Goal: Information Seeking & Learning: Find specific fact

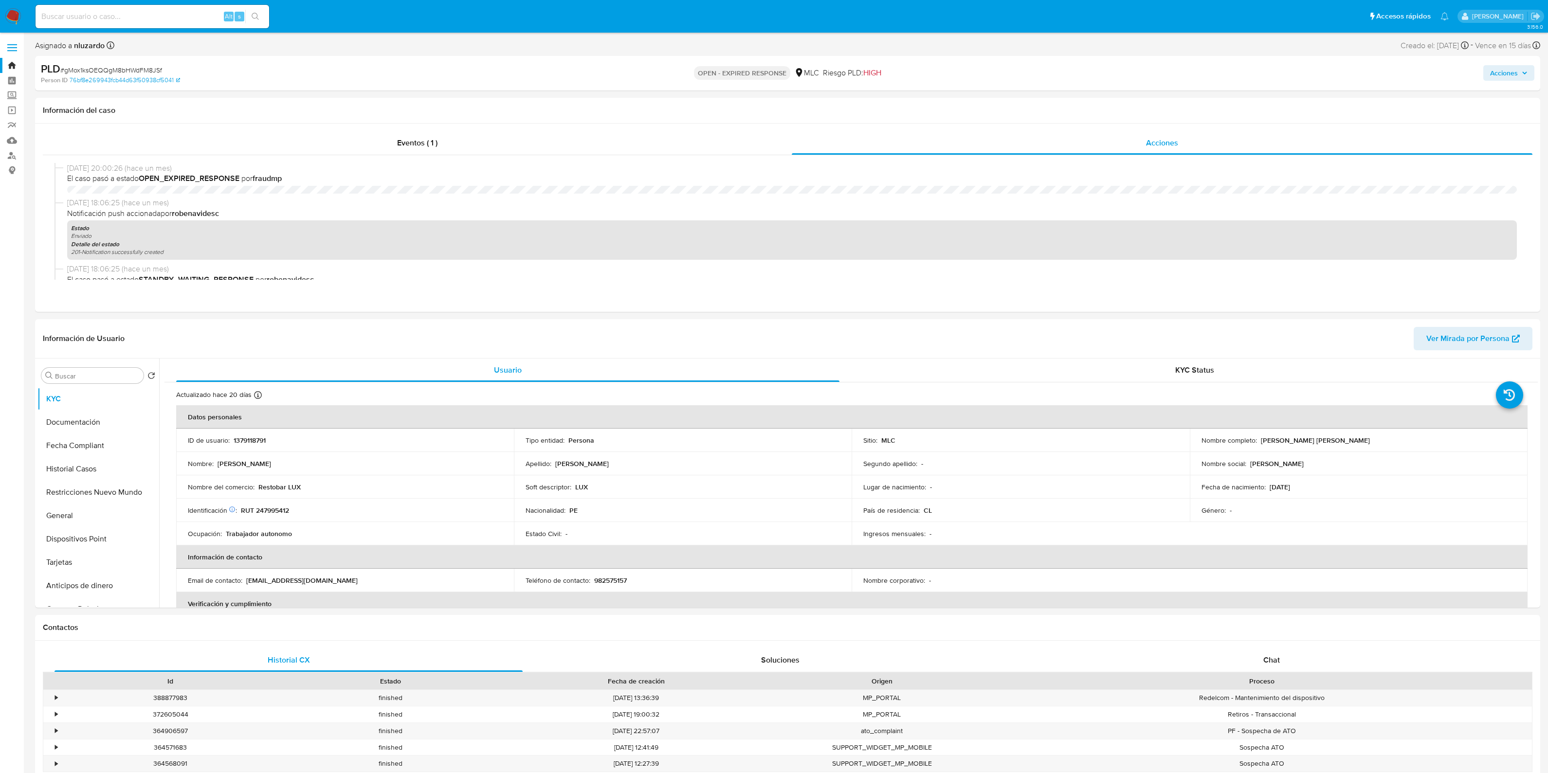
select select "10"
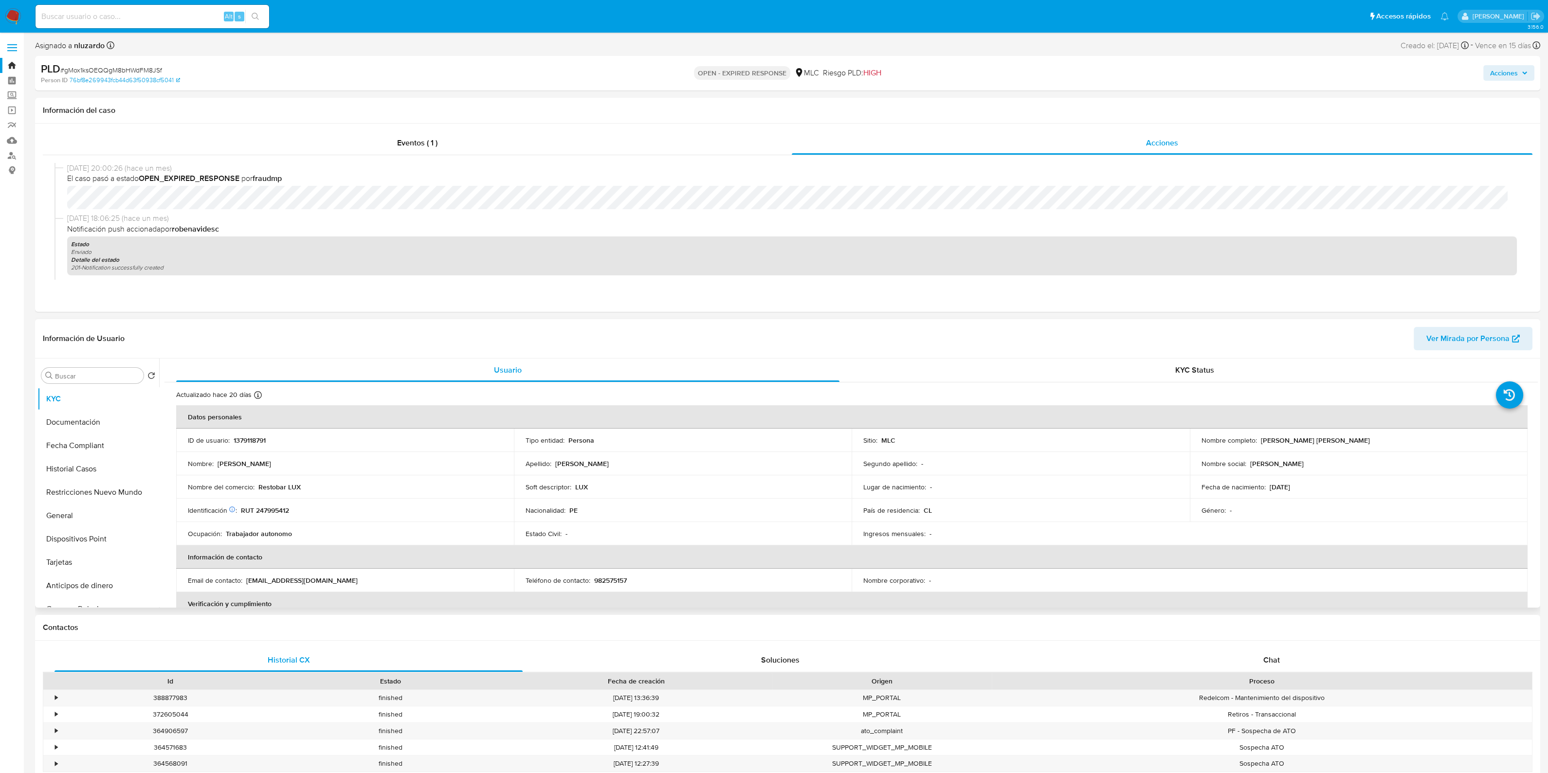
click at [263, 436] on p "1379118791" at bounding box center [250, 440] width 32 height 9
click at [251, 441] on p "1379118791" at bounding box center [250, 440] width 32 height 9
copy p "1379118791"
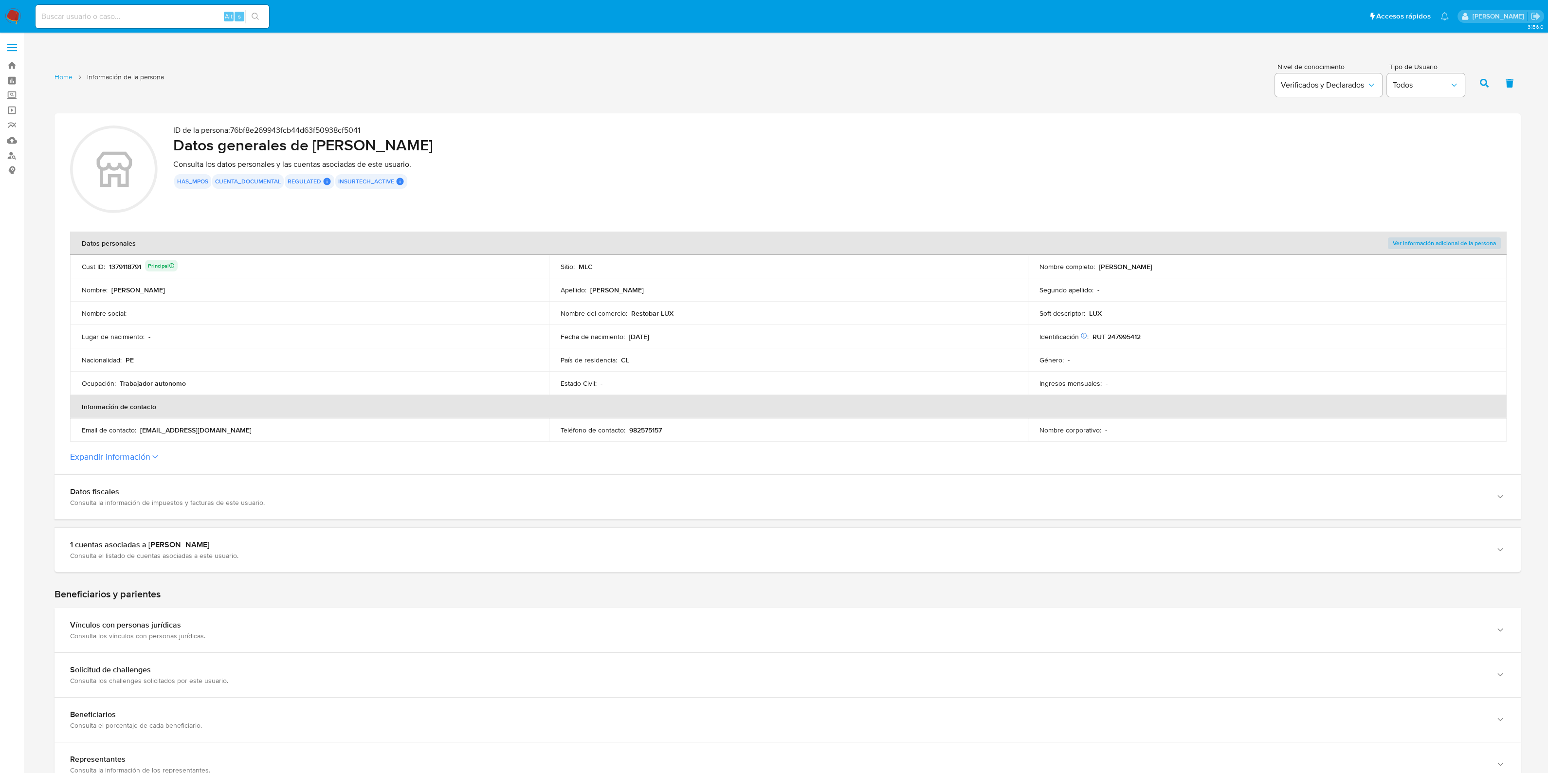
click at [97, 18] on input at bounding box center [153, 16] width 234 height 13
type input "2055727714"
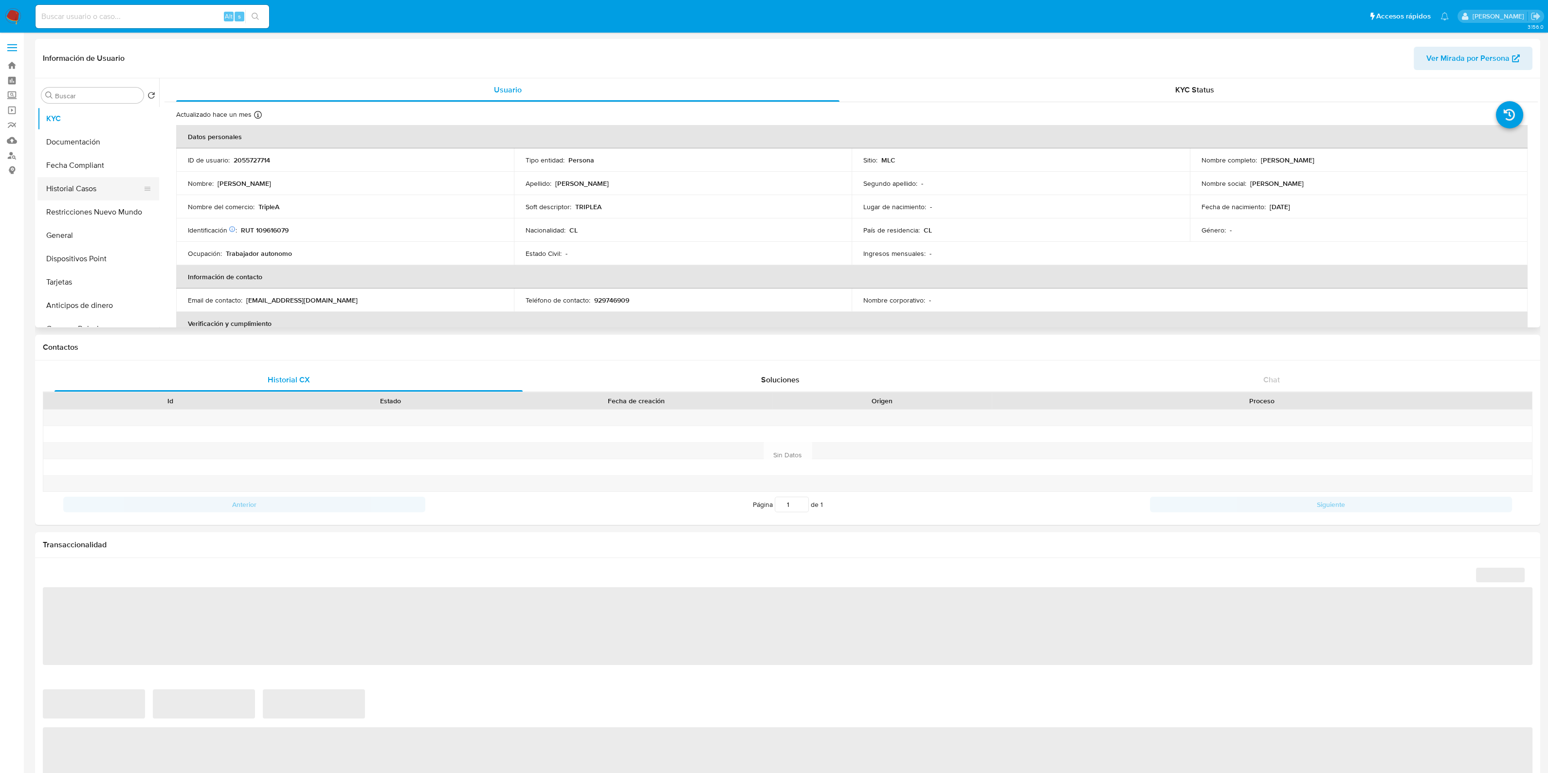
select select "10"
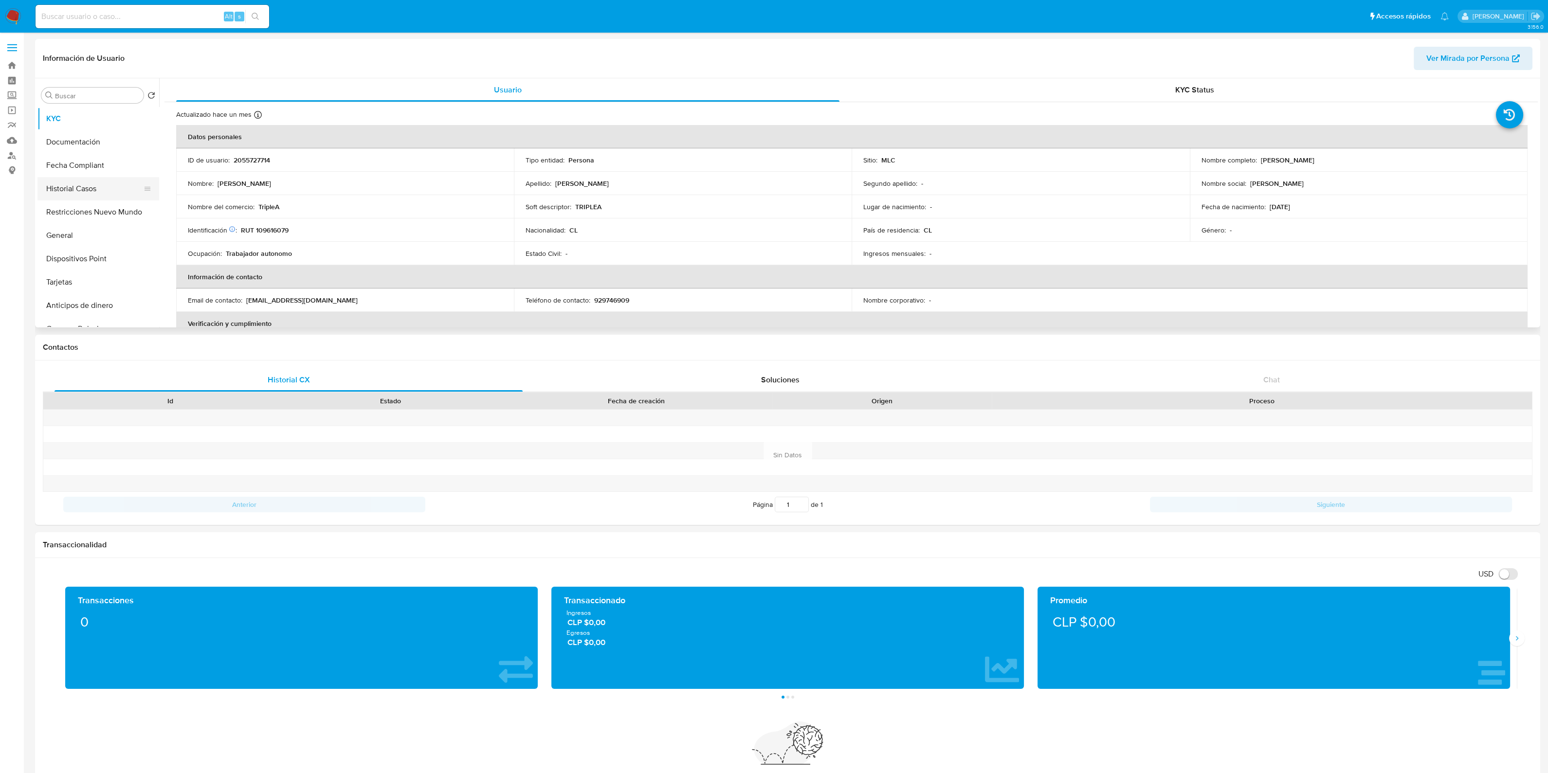
click at [101, 193] on button "Historial Casos" at bounding box center [94, 188] width 114 height 23
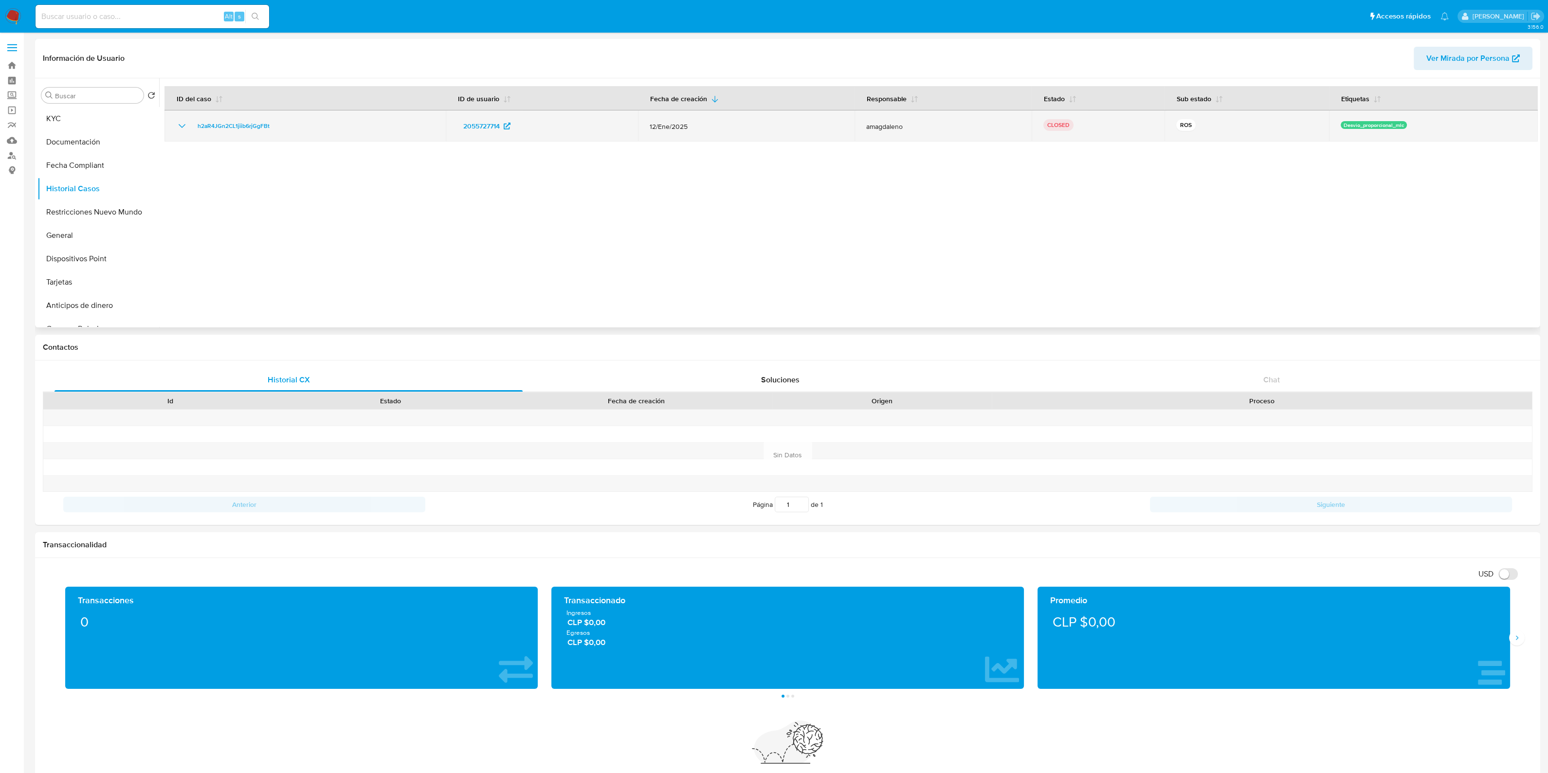
click at [178, 124] on icon "Mostrar/Ocultar" at bounding box center [182, 126] width 12 height 12
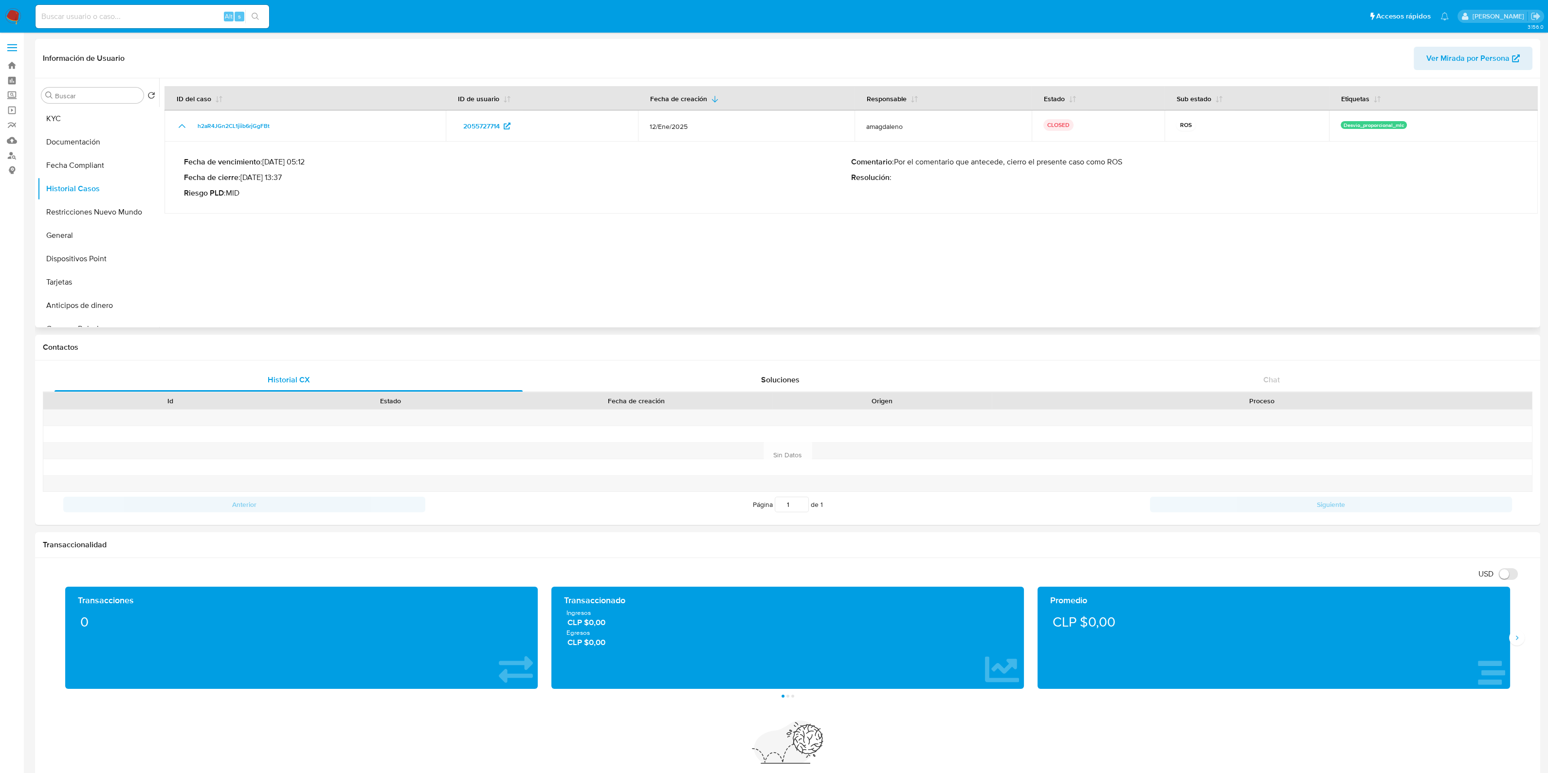
click at [781, 228] on div at bounding box center [848, 202] width 1379 height 249
click at [79, 118] on button "KYC" at bounding box center [94, 118] width 114 height 23
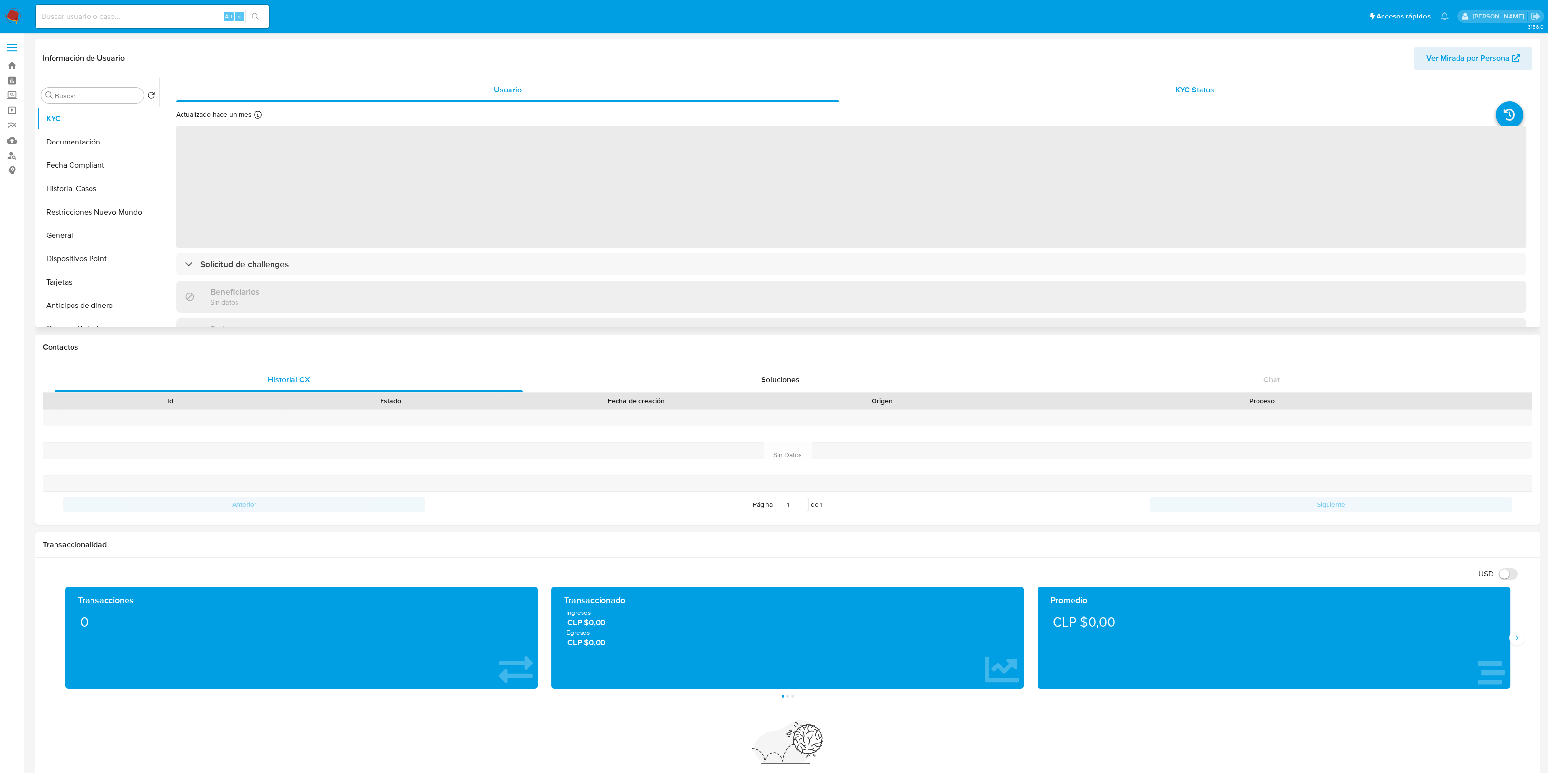
click at [1190, 84] on span "KYC Status" at bounding box center [1194, 89] width 39 height 11
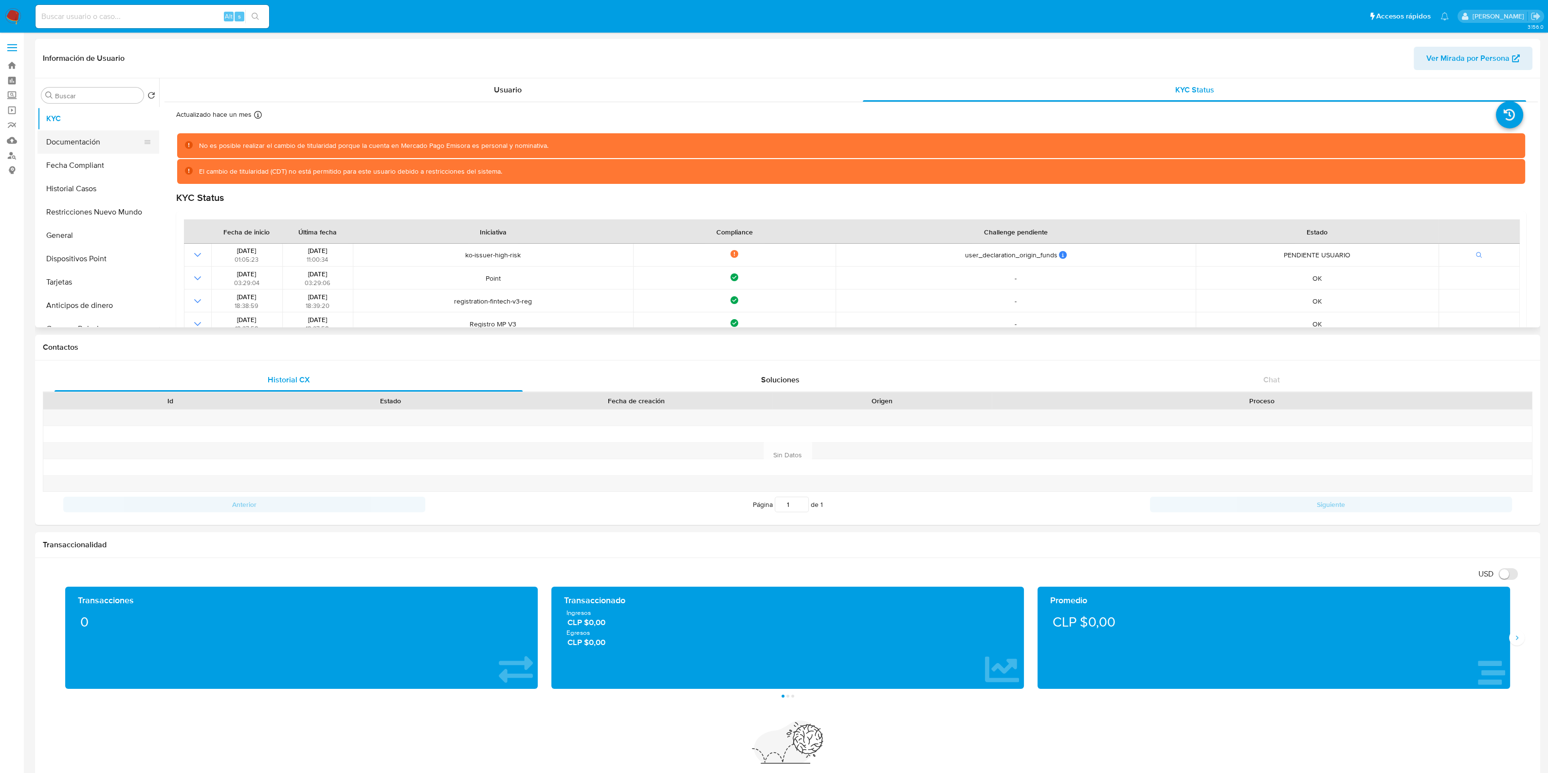
click at [92, 146] on button "Documentación" at bounding box center [94, 141] width 114 height 23
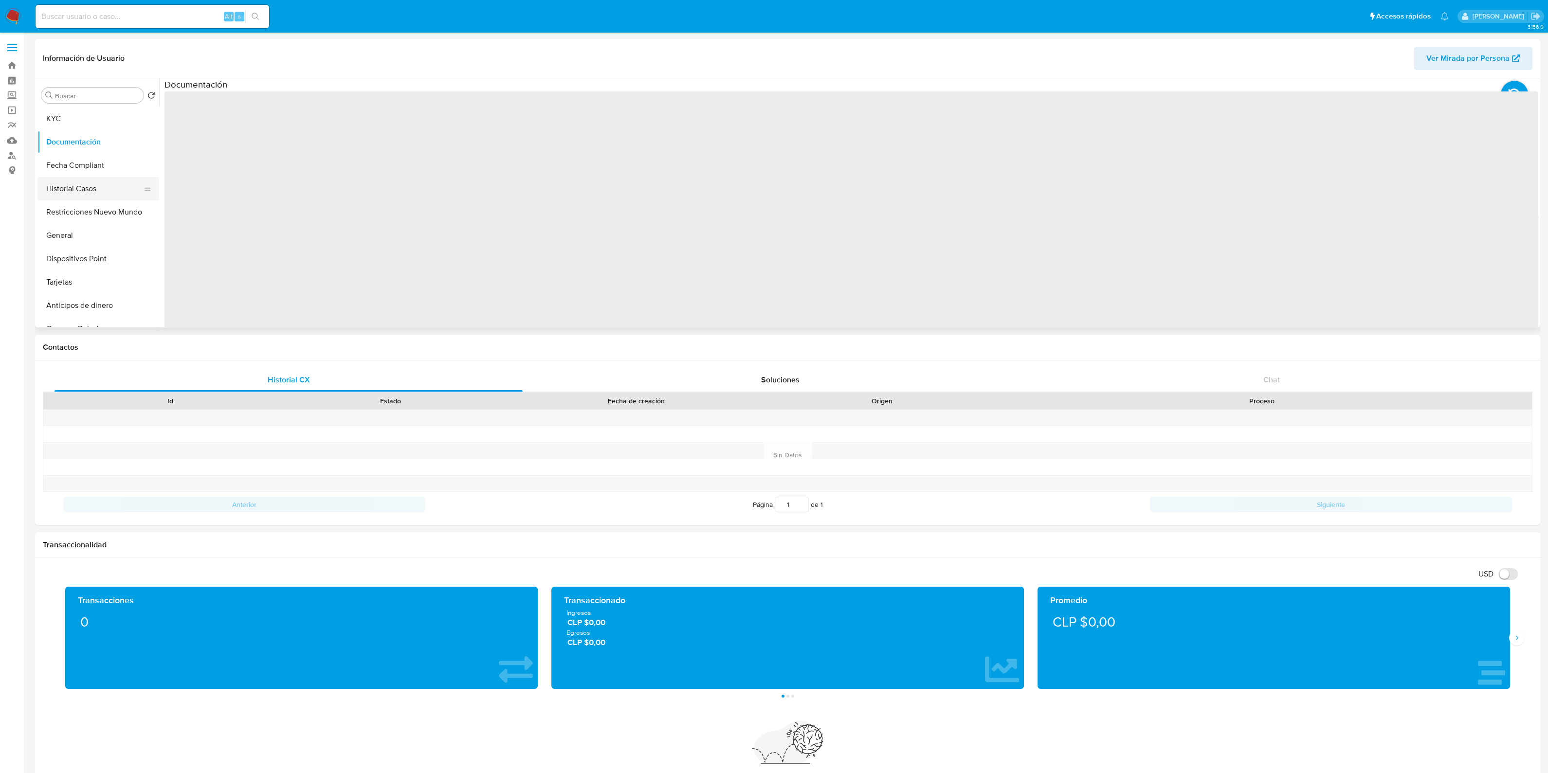
click at [90, 188] on button "Historial Casos" at bounding box center [94, 188] width 114 height 23
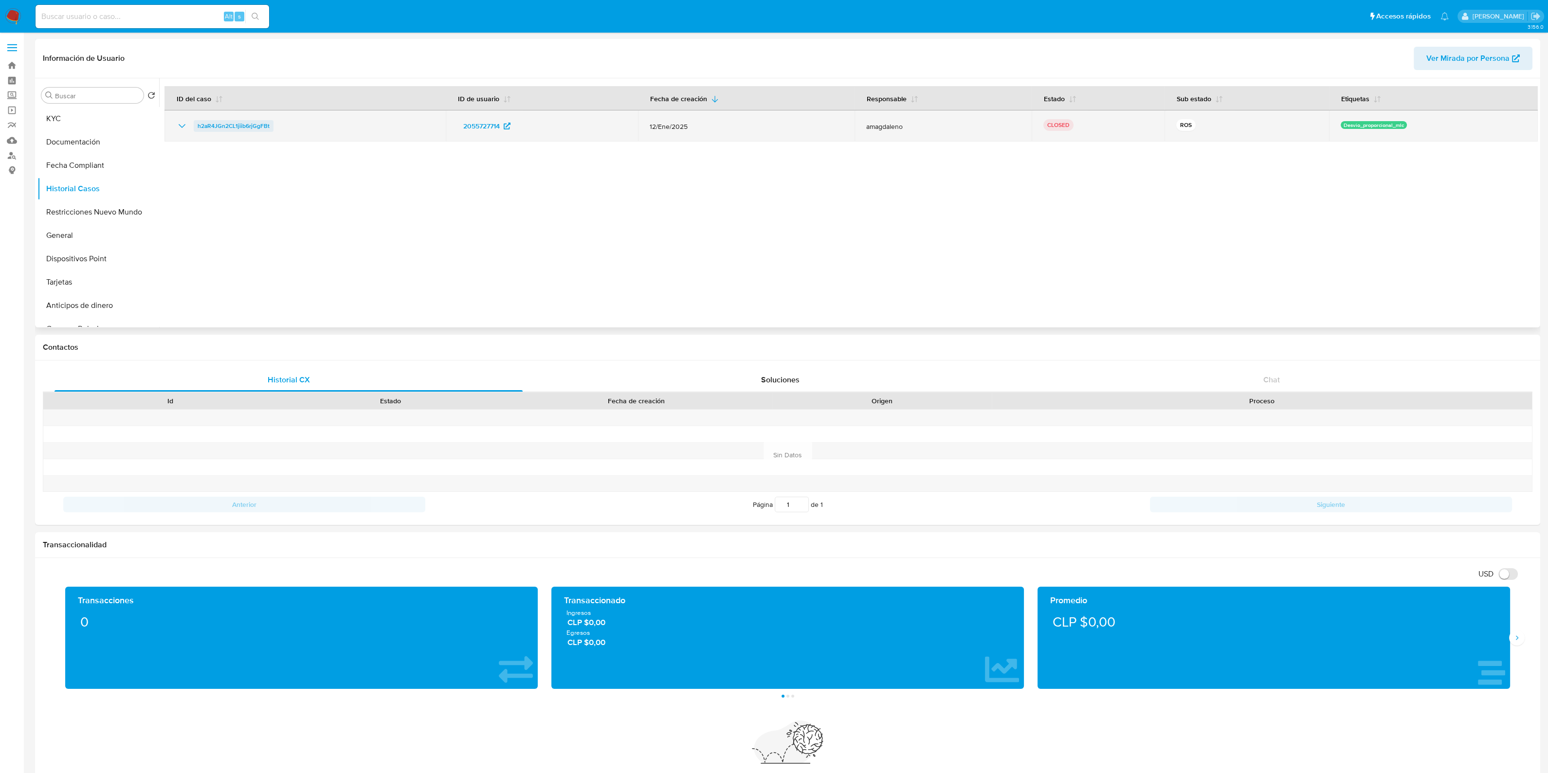
click at [217, 120] on span "h2aR4JGn2CL1jiib6rjGgFBt" at bounding box center [234, 126] width 72 height 12
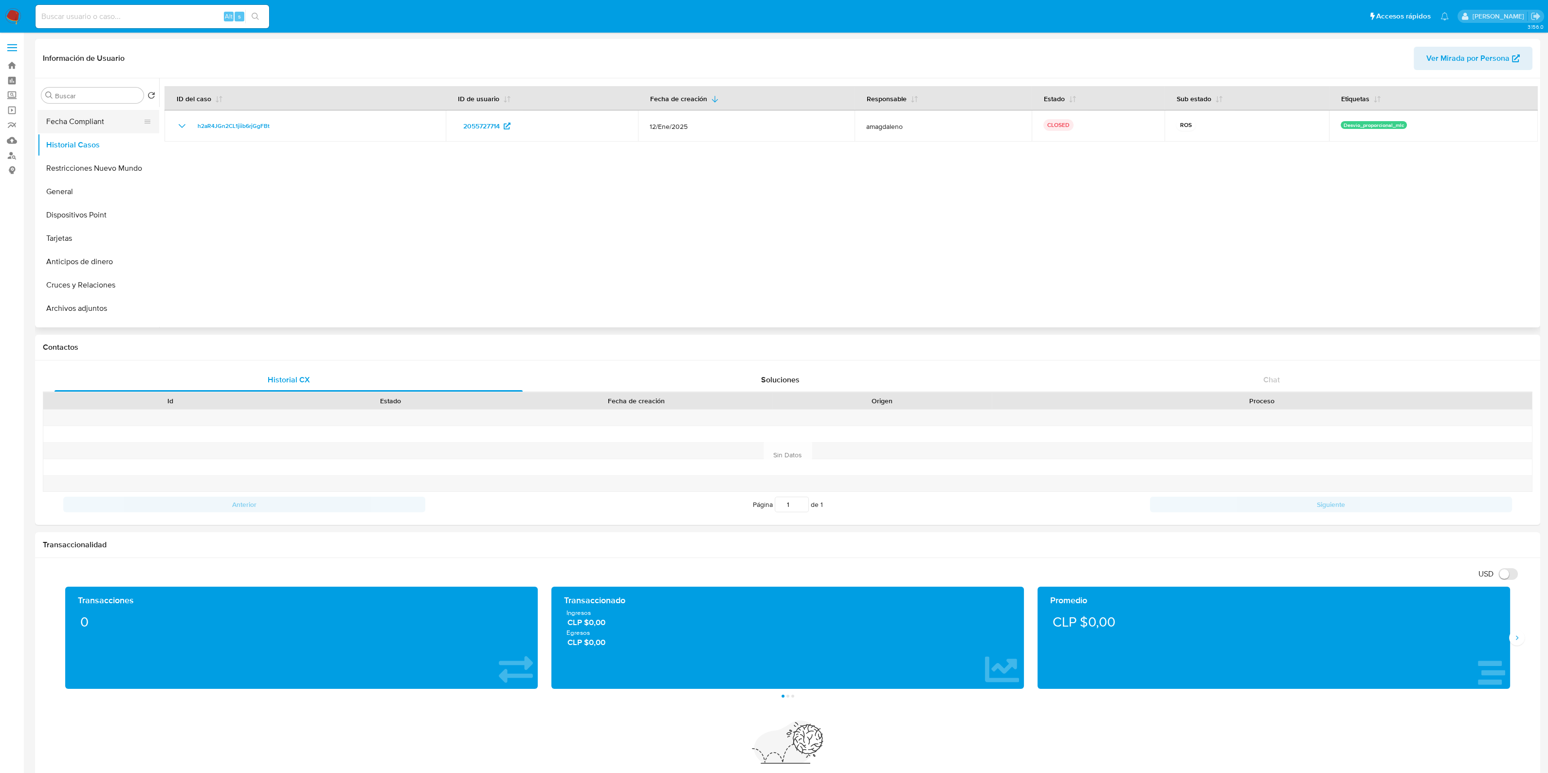
scroll to position [60, 0]
click at [109, 151] on button "Restricciones Nuevo Mundo" at bounding box center [94, 151] width 114 height 23
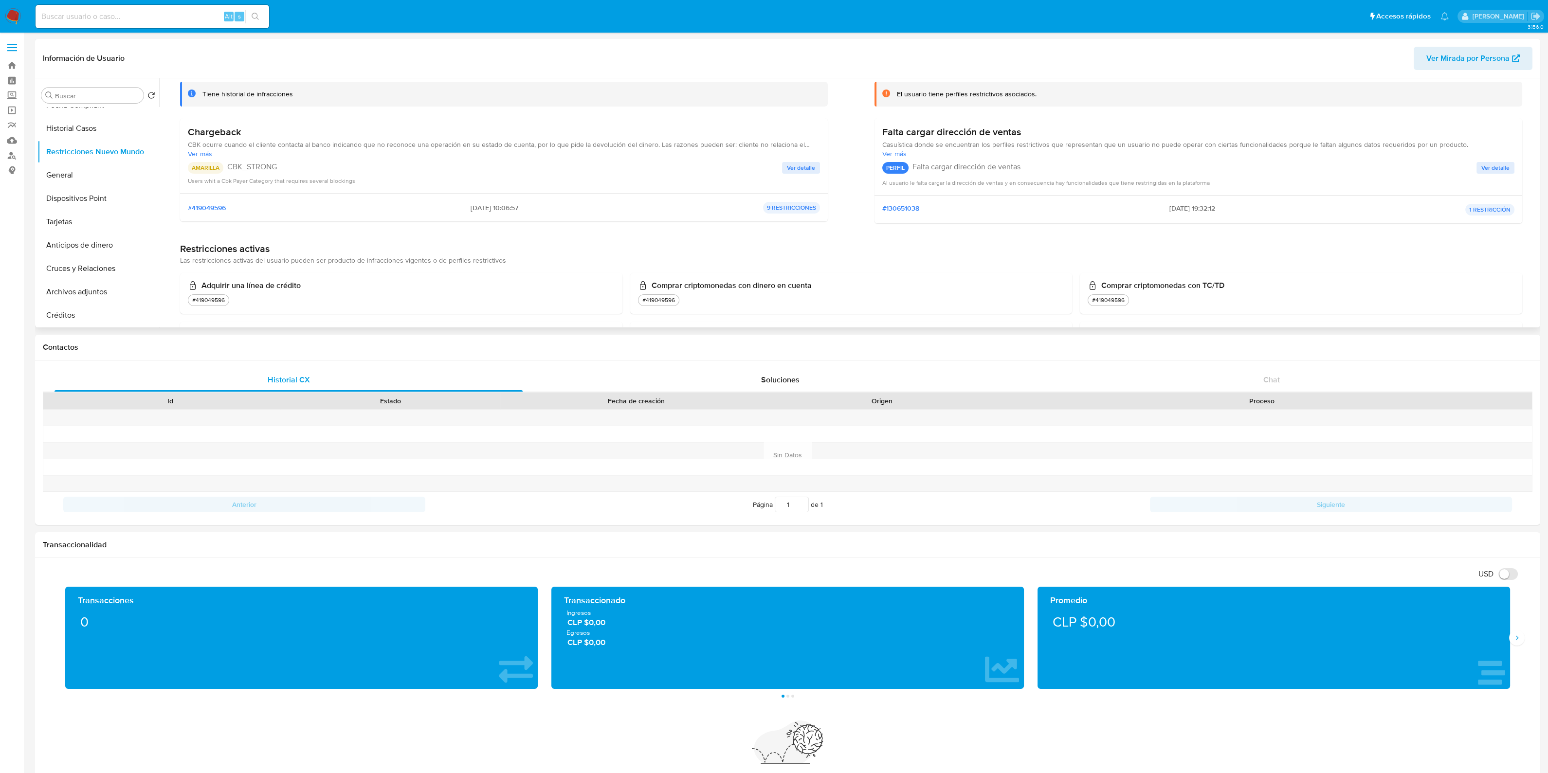
click at [203, 154] on span "Ver más" at bounding box center [504, 153] width 632 height 9
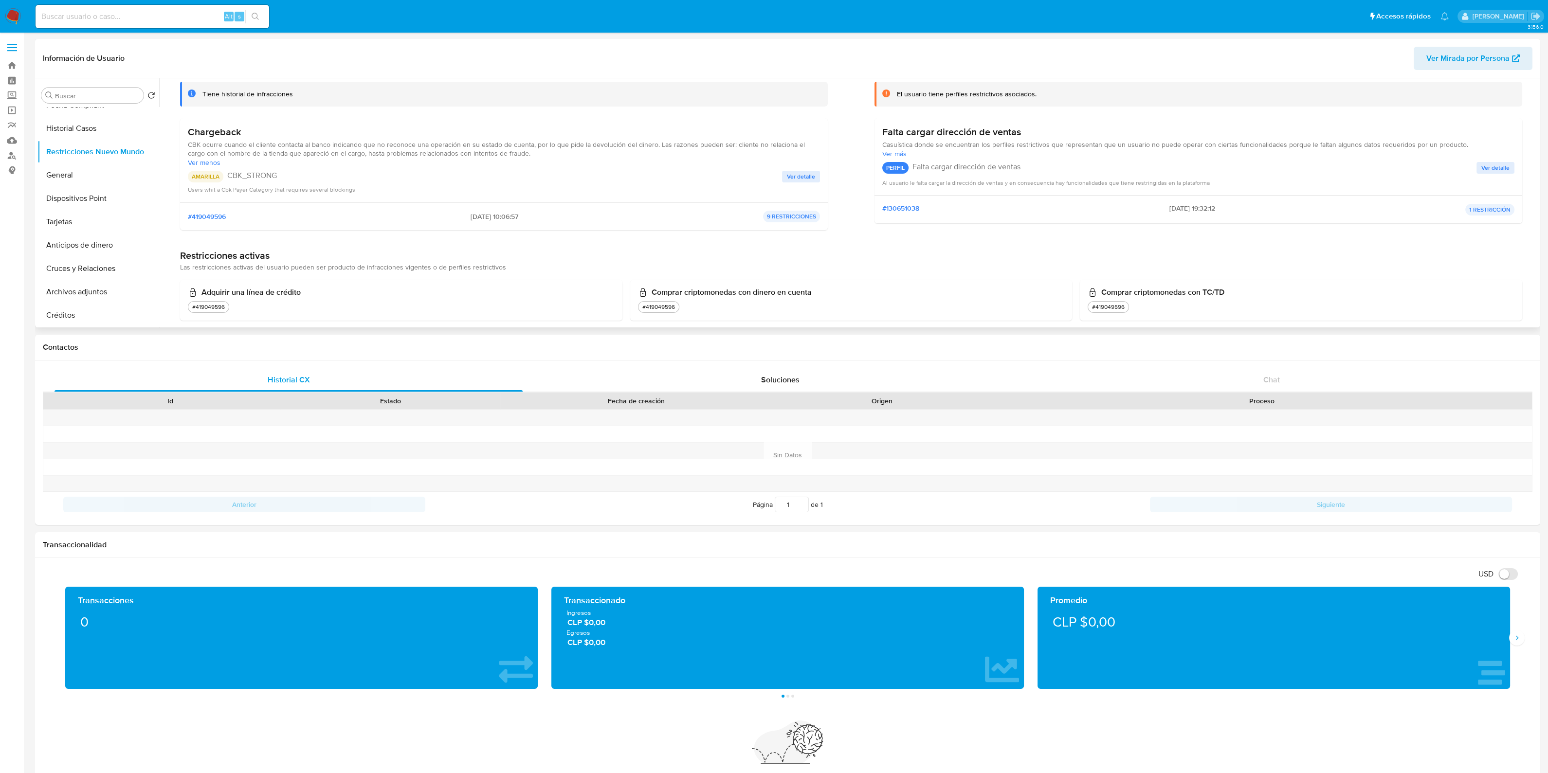
drag, startPoint x: 192, startPoint y: 145, endPoint x: 549, endPoint y: 156, distance: 357.4
click at [549, 156] on span "CBK ocurre cuando el cliente contacta al banco indicando que no reconoce una op…" at bounding box center [504, 149] width 632 height 18
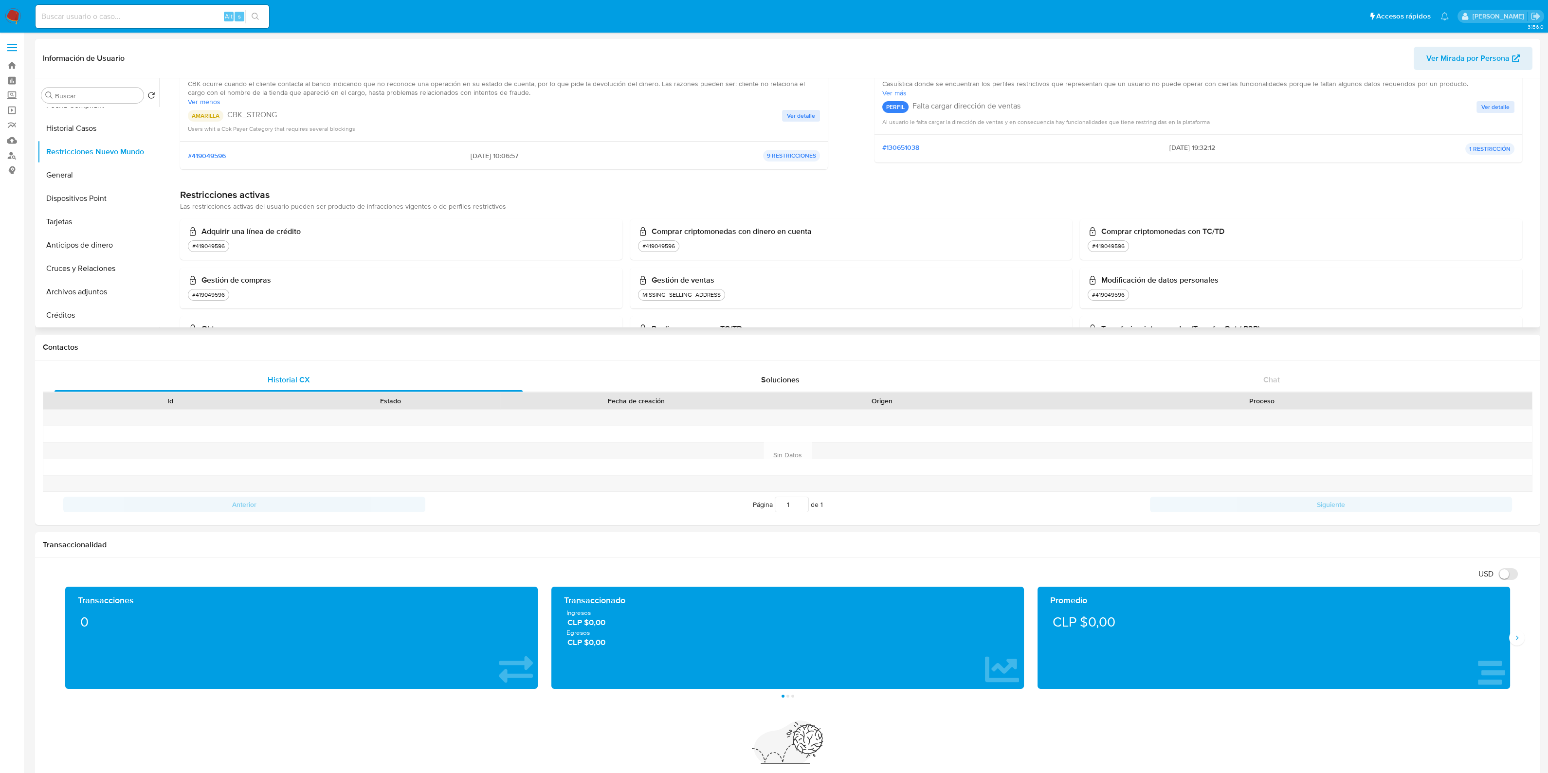
click at [330, 167] on div "#419049596 2025-03-10 - 10:06:57 9 RESTRICCIONES" at bounding box center [504, 156] width 648 height 28
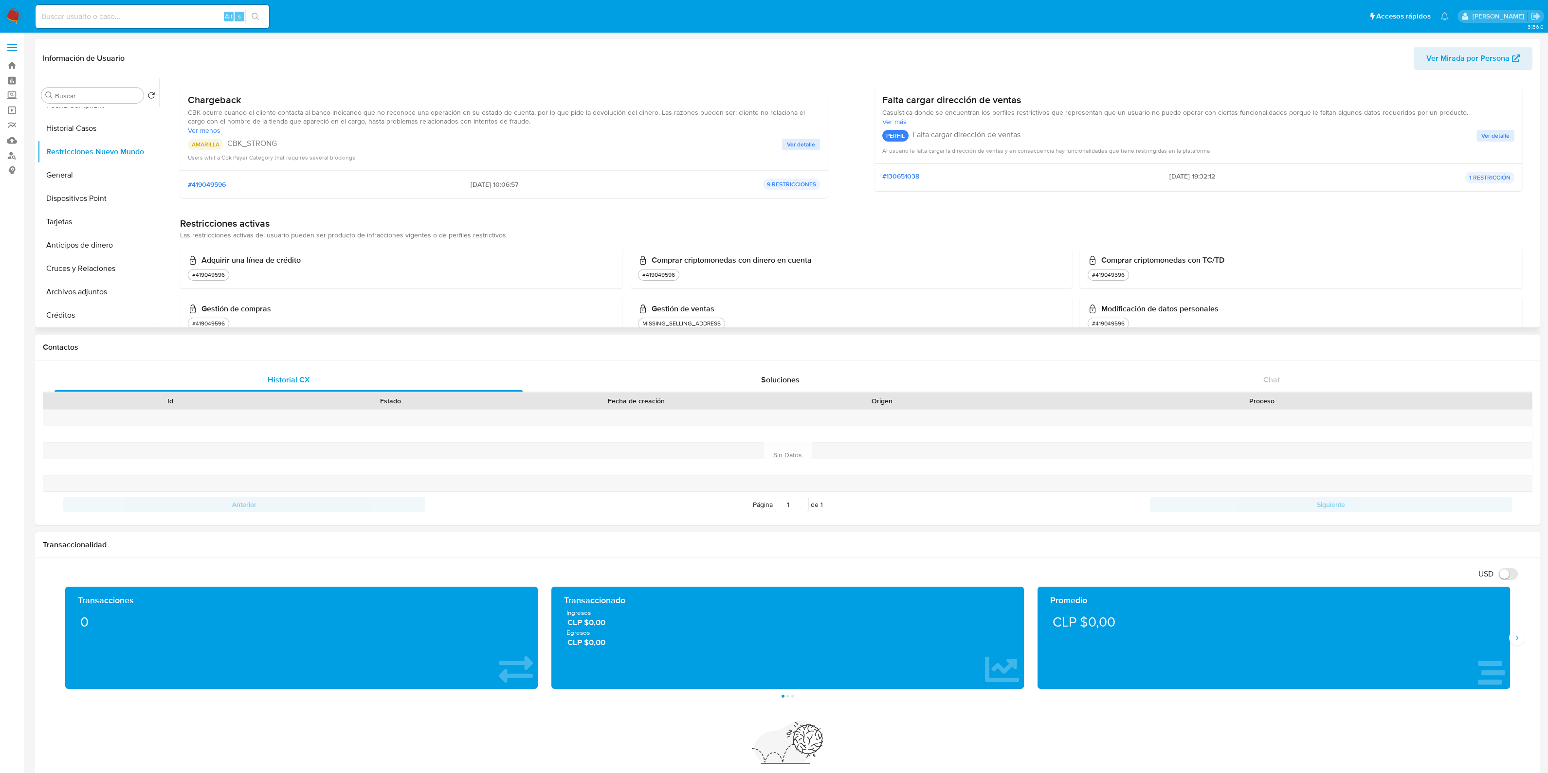
scroll to position [0, 0]
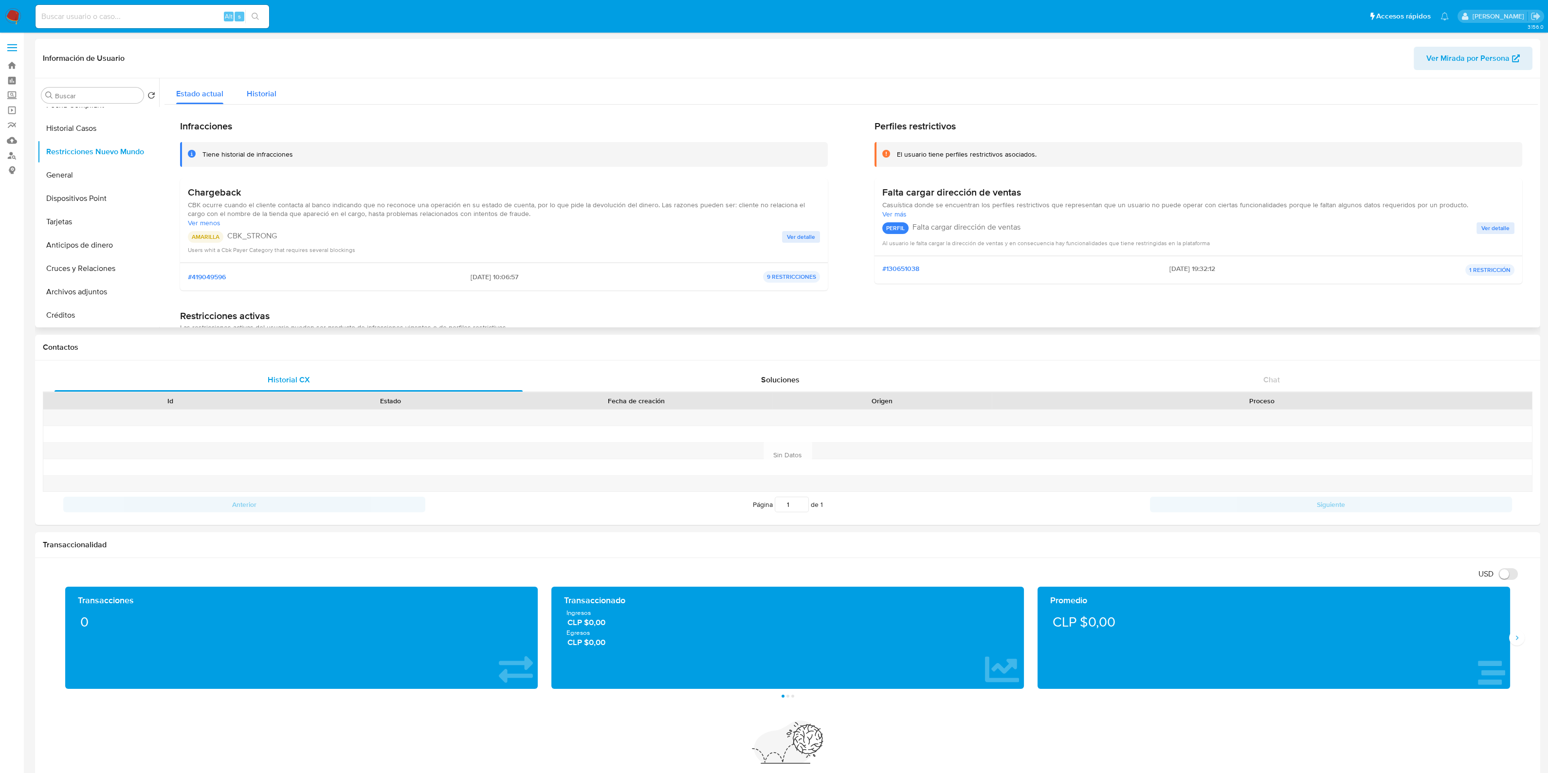
click at [269, 93] on span "Historial" at bounding box center [262, 93] width 30 height 11
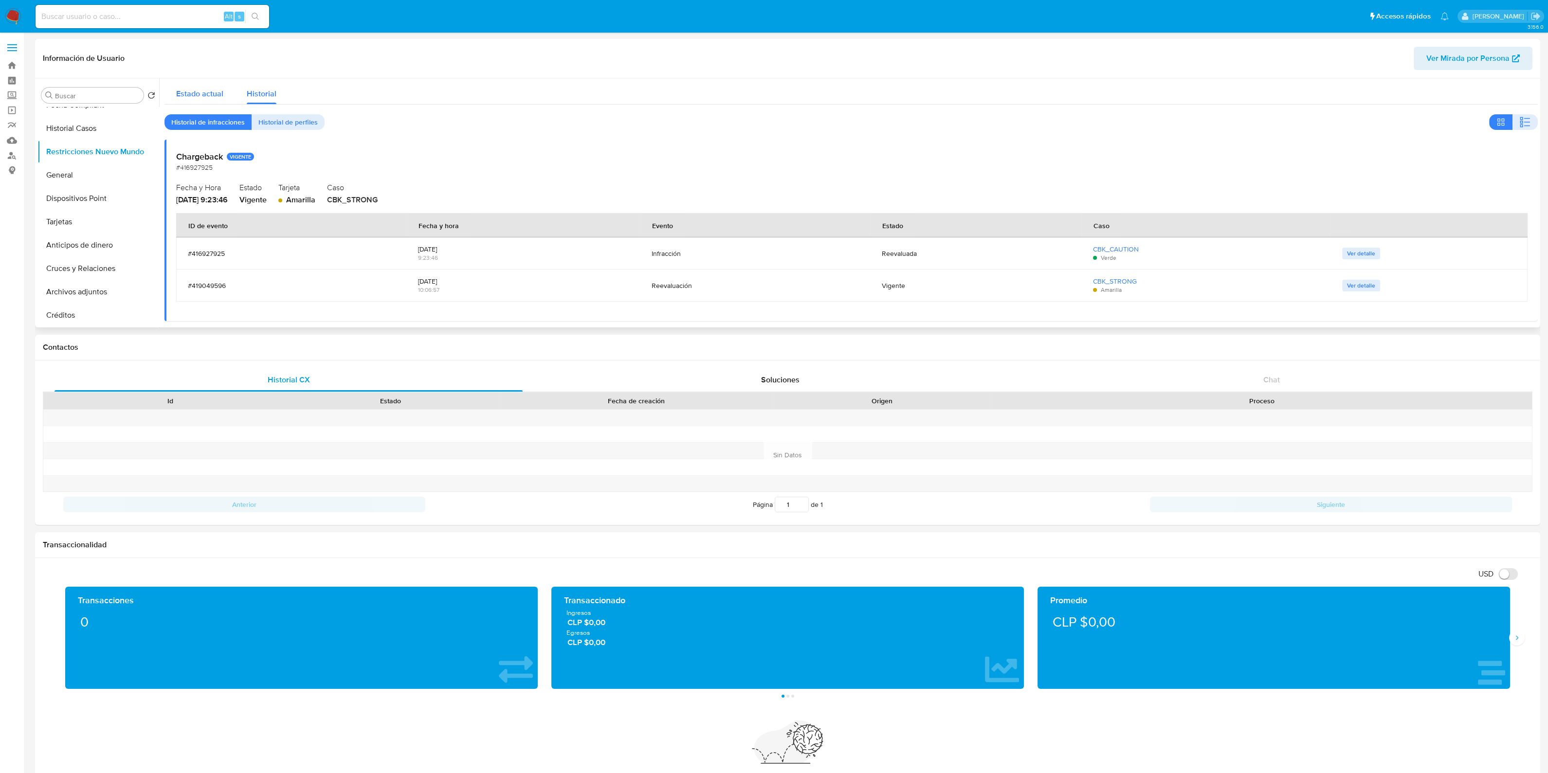
click at [204, 92] on span "Estado actual" at bounding box center [199, 93] width 47 height 11
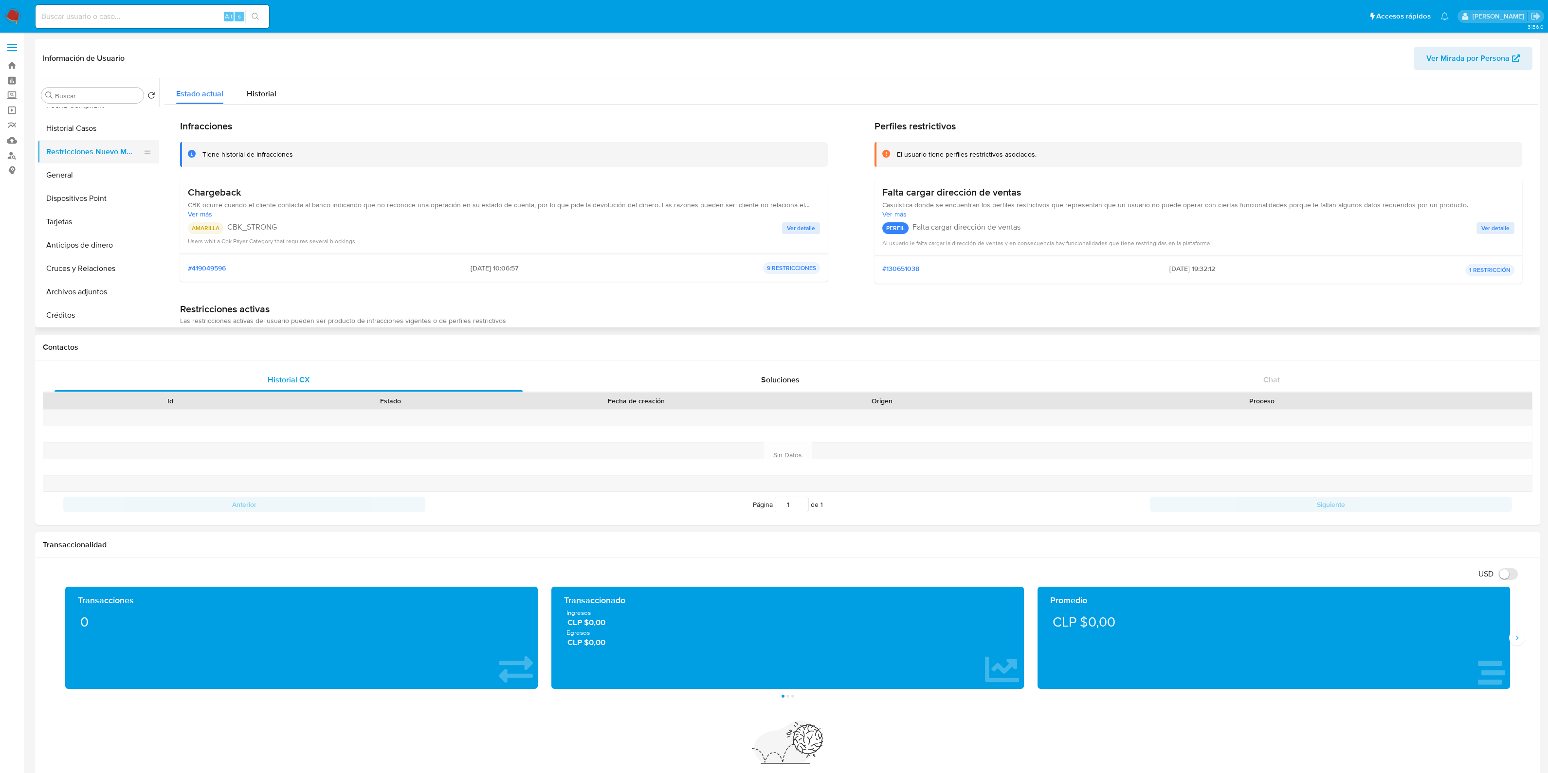
click at [99, 144] on button "Restricciones Nuevo Mundo" at bounding box center [94, 151] width 114 height 23
drag, startPoint x: 869, startPoint y: 125, endPoint x: 954, endPoint y: 126, distance: 85.6
click at [954, 126] on div "Infracciones Tiene historial de infracciones Chargeback CBK ocurre cuando el cl…" at bounding box center [851, 205] width 1342 height 171
click at [954, 126] on h2 "Perfiles restrictivos" at bounding box center [1198, 126] width 648 height 12
click at [892, 225] on p "PERFIL" at bounding box center [895, 228] width 26 height 12
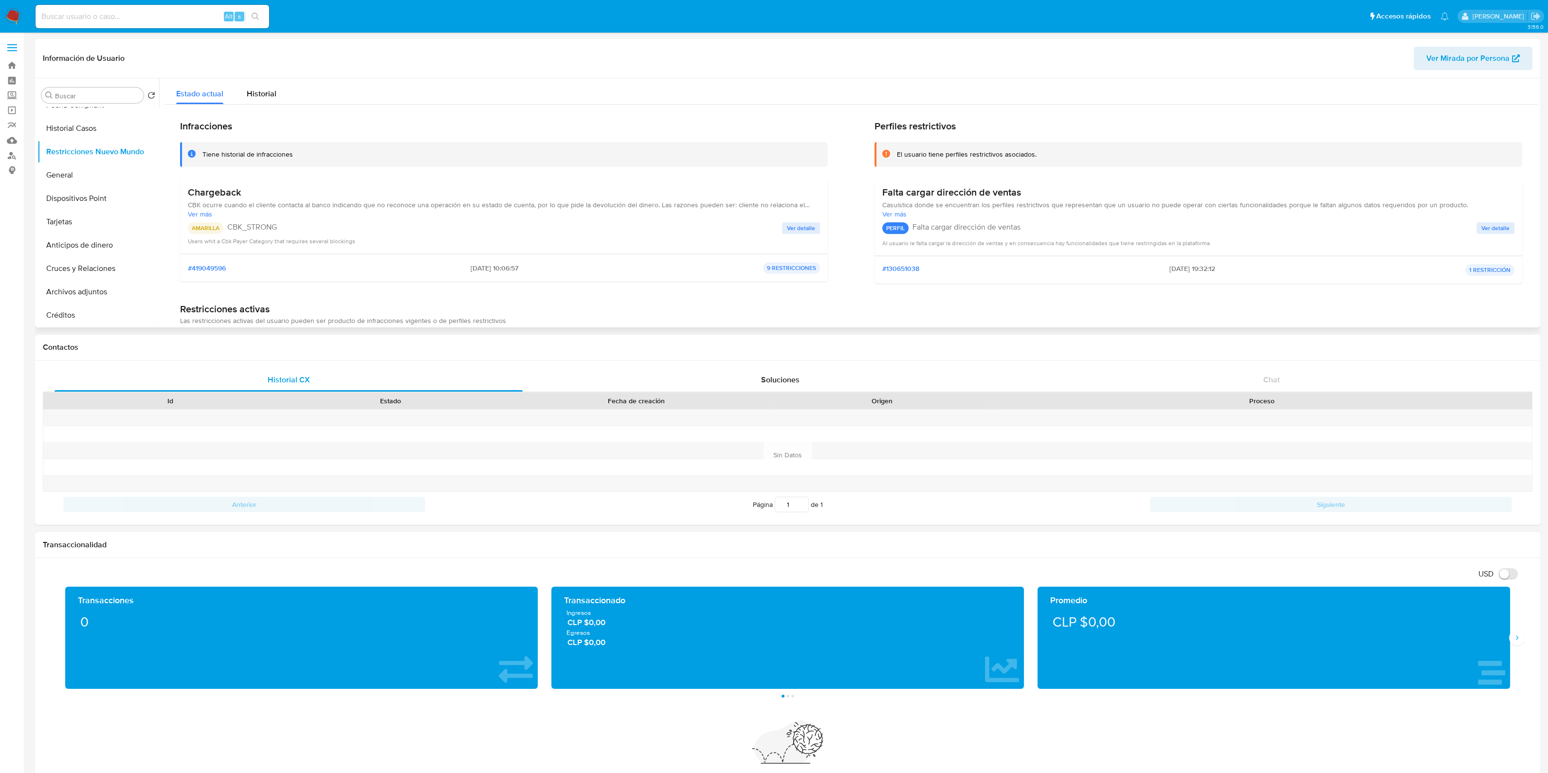
click at [892, 225] on p "PERFIL" at bounding box center [895, 228] width 26 height 12
click at [892, 213] on span "Ver más" at bounding box center [1198, 214] width 632 height 9
click at [894, 214] on span "Ver menos" at bounding box center [1198, 214] width 632 height 9
click at [894, 214] on span "Ver más" at bounding box center [1198, 214] width 632 height 9
click at [894, 214] on span "Ver menos" at bounding box center [1198, 214] width 632 height 9
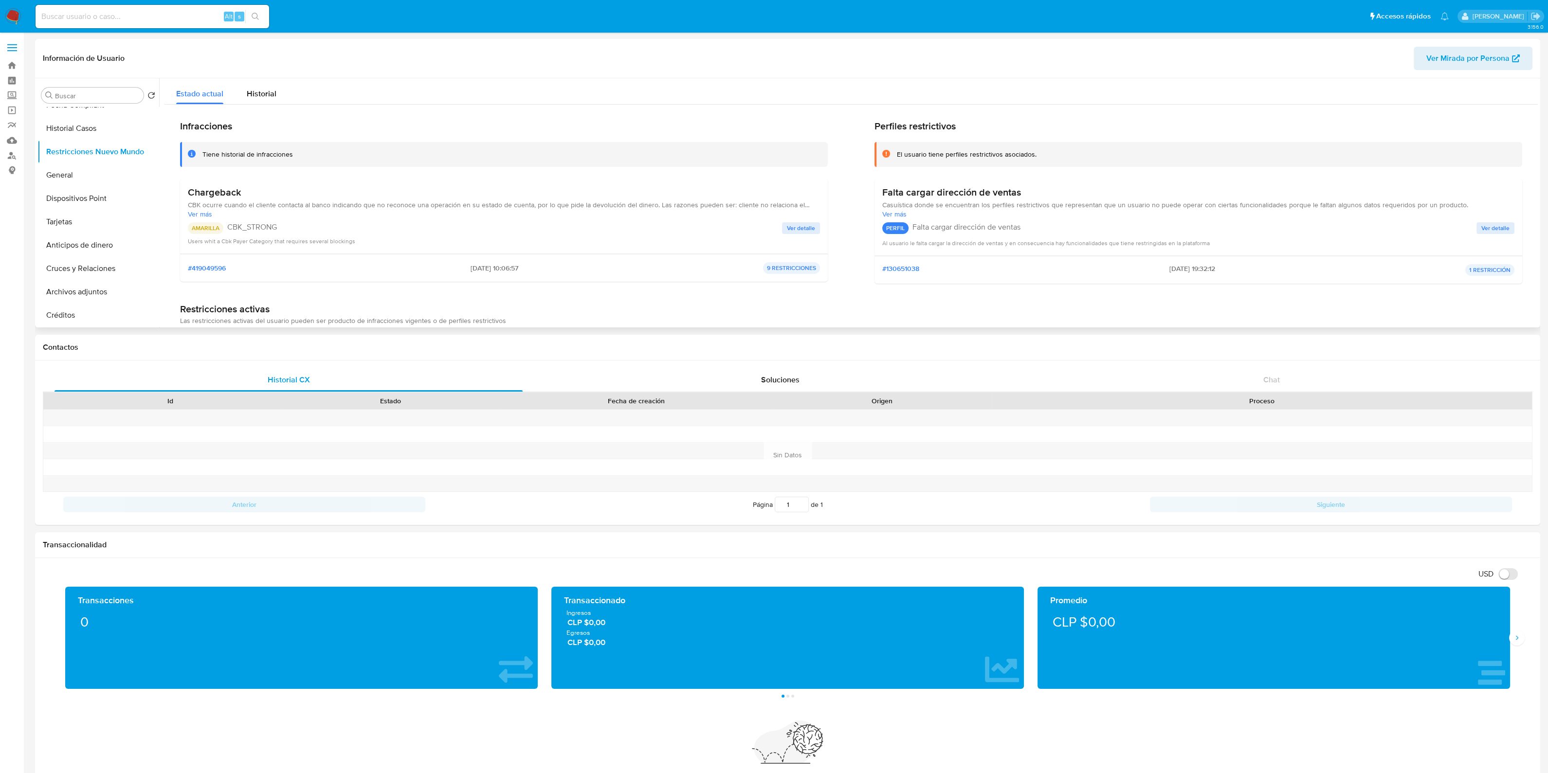
click at [891, 213] on span "Ver más" at bounding box center [1198, 214] width 632 height 9
drag, startPoint x: 916, startPoint y: 228, endPoint x: 1013, endPoint y: 229, distance: 96.3
click at [1013, 229] on p "Falta cargar dirección de ventas" at bounding box center [966, 227] width 108 height 10
click at [1012, 230] on p "Falta cargar dirección de ventas" at bounding box center [966, 227] width 108 height 10
drag, startPoint x: 886, startPoint y: 244, endPoint x: 1212, endPoint y: 252, distance: 326.1
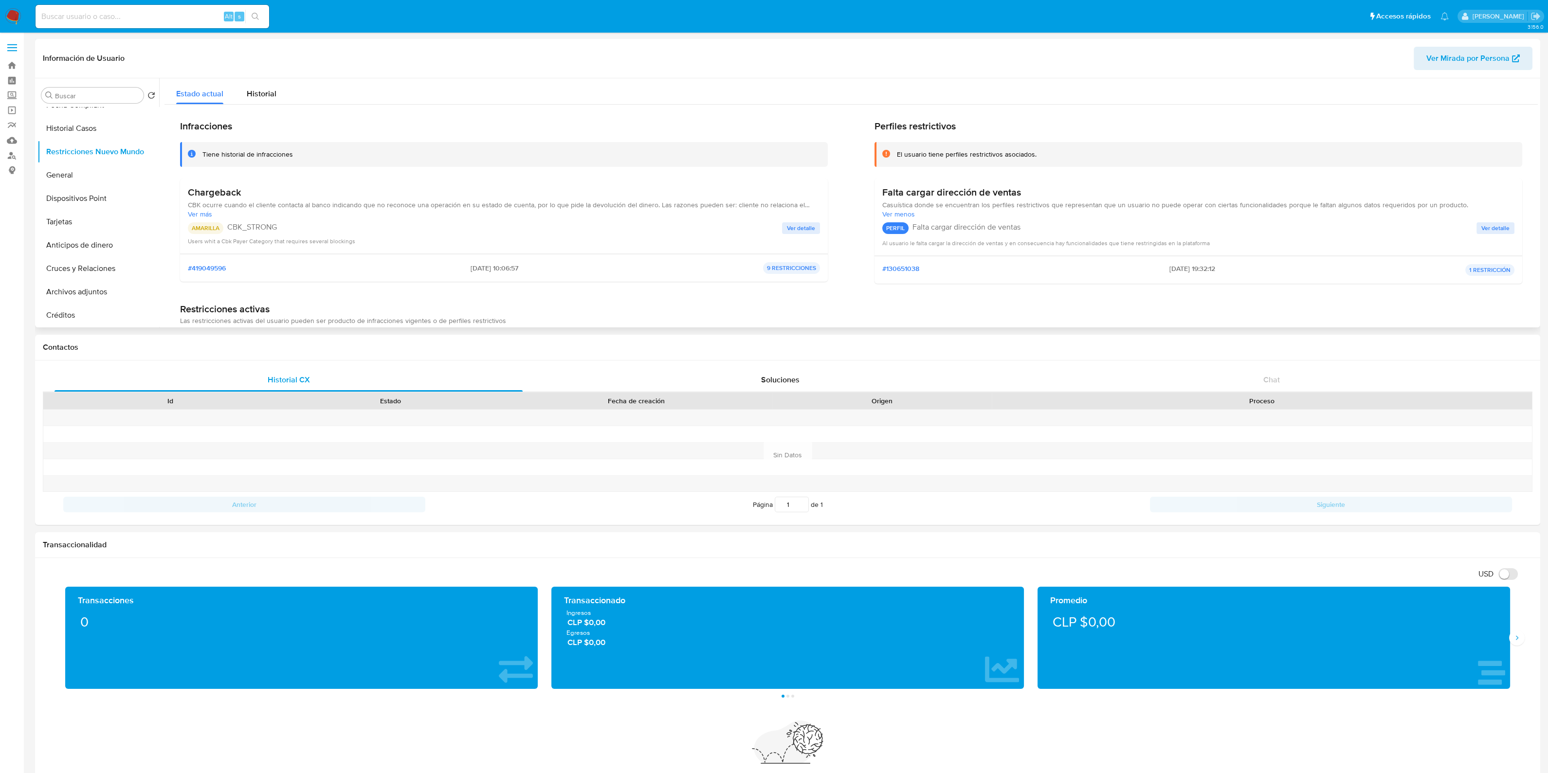
click at [1212, 252] on div "Falta cargar dirección de ventas Casuística donde se encuentran los perfiles re…" at bounding box center [1198, 217] width 648 height 77
click at [1105, 220] on div "PERFIL Falta cargar dirección de ventas Ver detalle" at bounding box center [1198, 227] width 632 height 19
drag, startPoint x: 978, startPoint y: 193, endPoint x: 1030, endPoint y: 193, distance: 52.1
click at [1030, 193] on div "Falta cargar dirección de ventas" at bounding box center [1198, 192] width 632 height 12
click at [92, 144] on button "Restricciones Nuevo Mundo" at bounding box center [94, 151] width 114 height 23
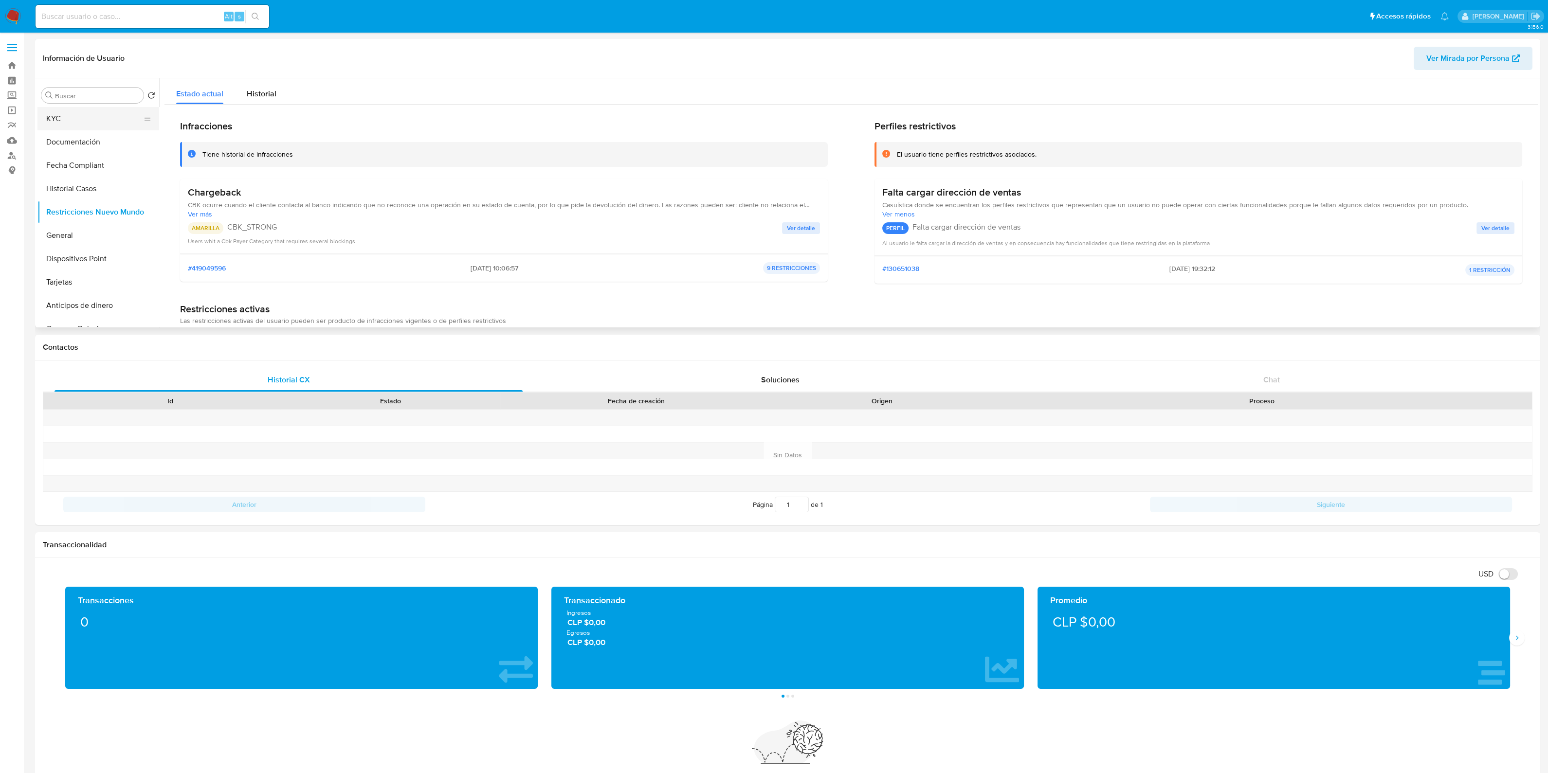
click at [97, 115] on button "KYC" at bounding box center [94, 118] width 114 height 23
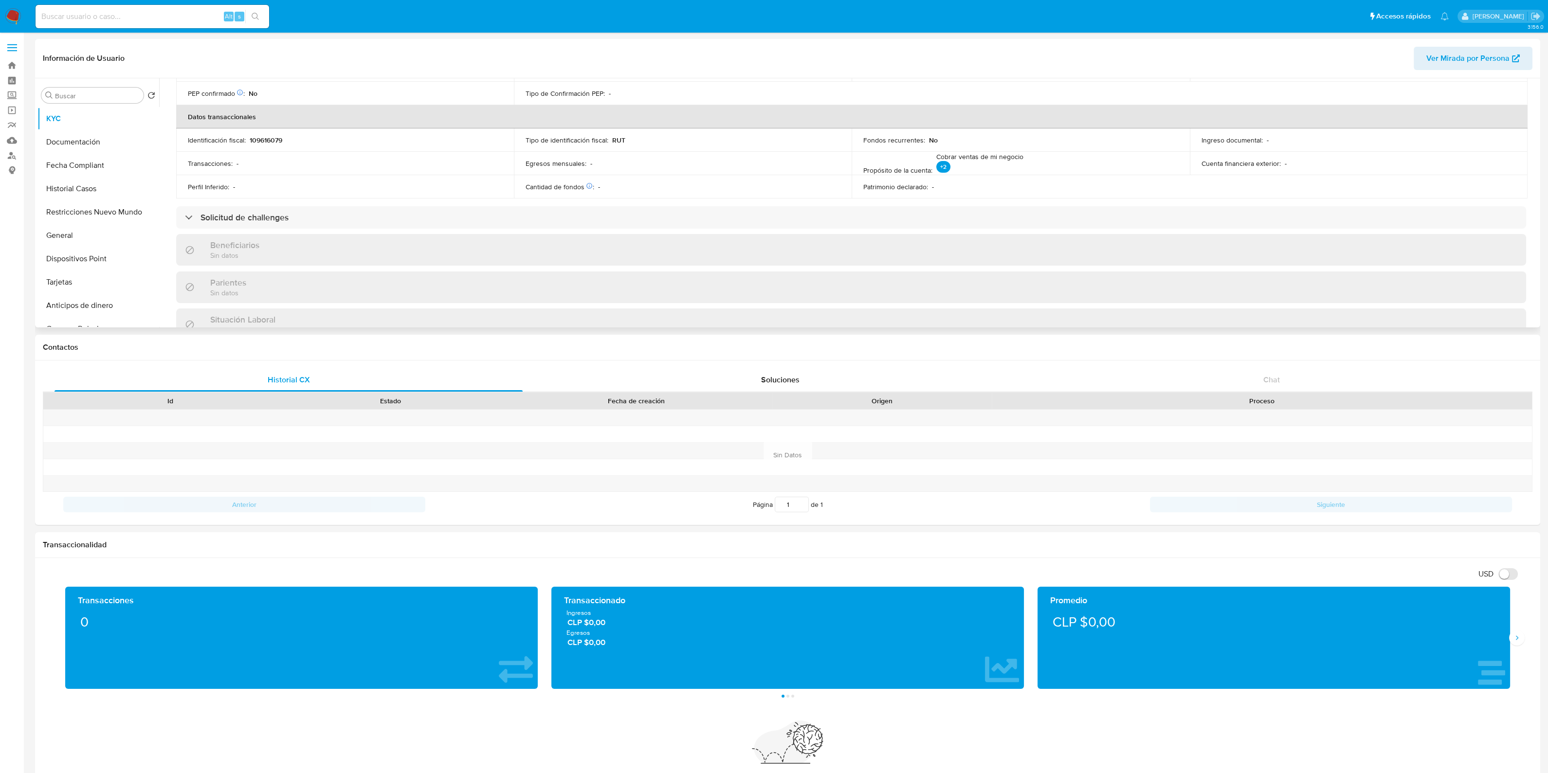
scroll to position [365, 0]
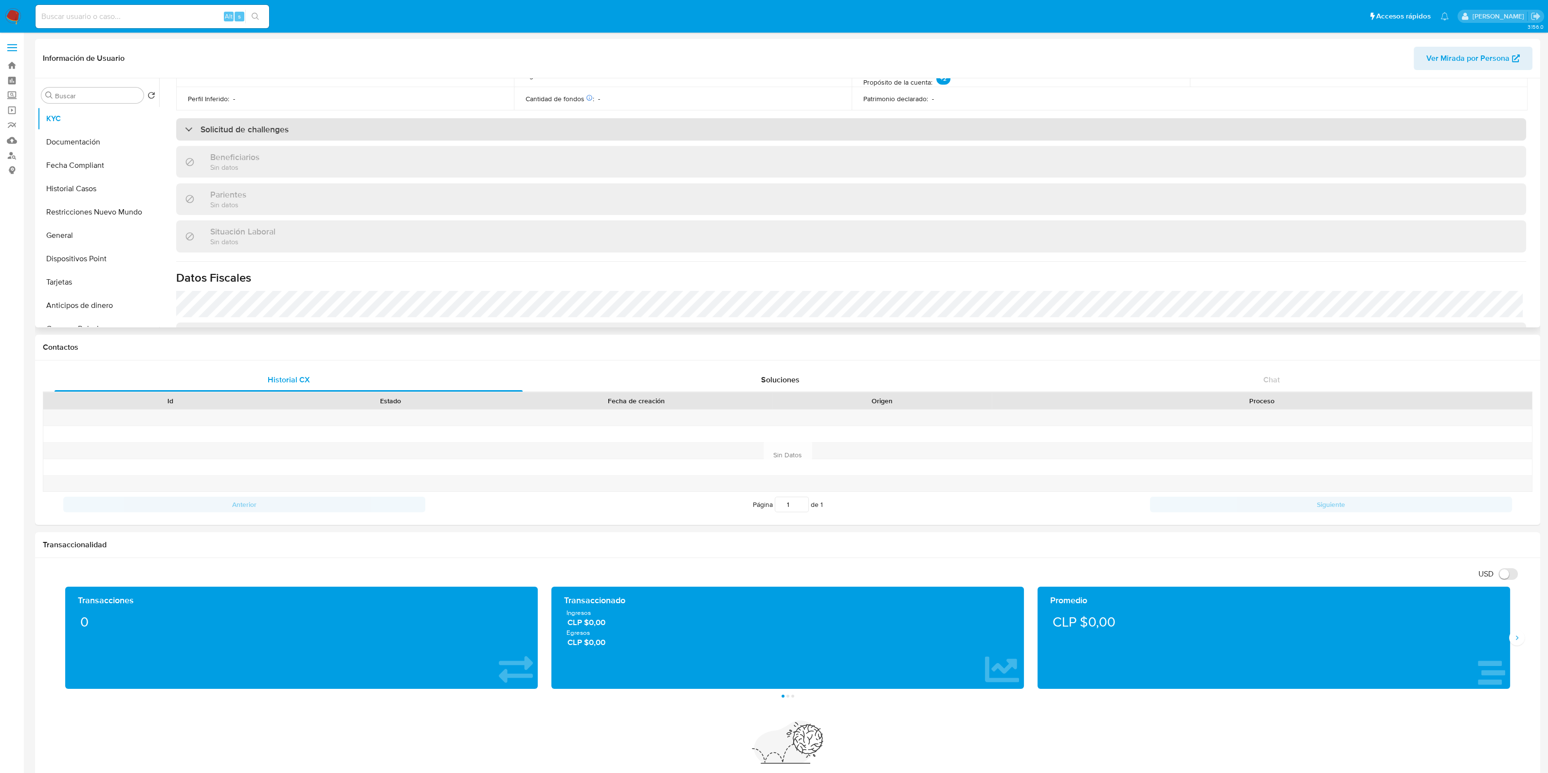
click at [345, 128] on div "Solicitud de challenges" at bounding box center [851, 129] width 1350 height 22
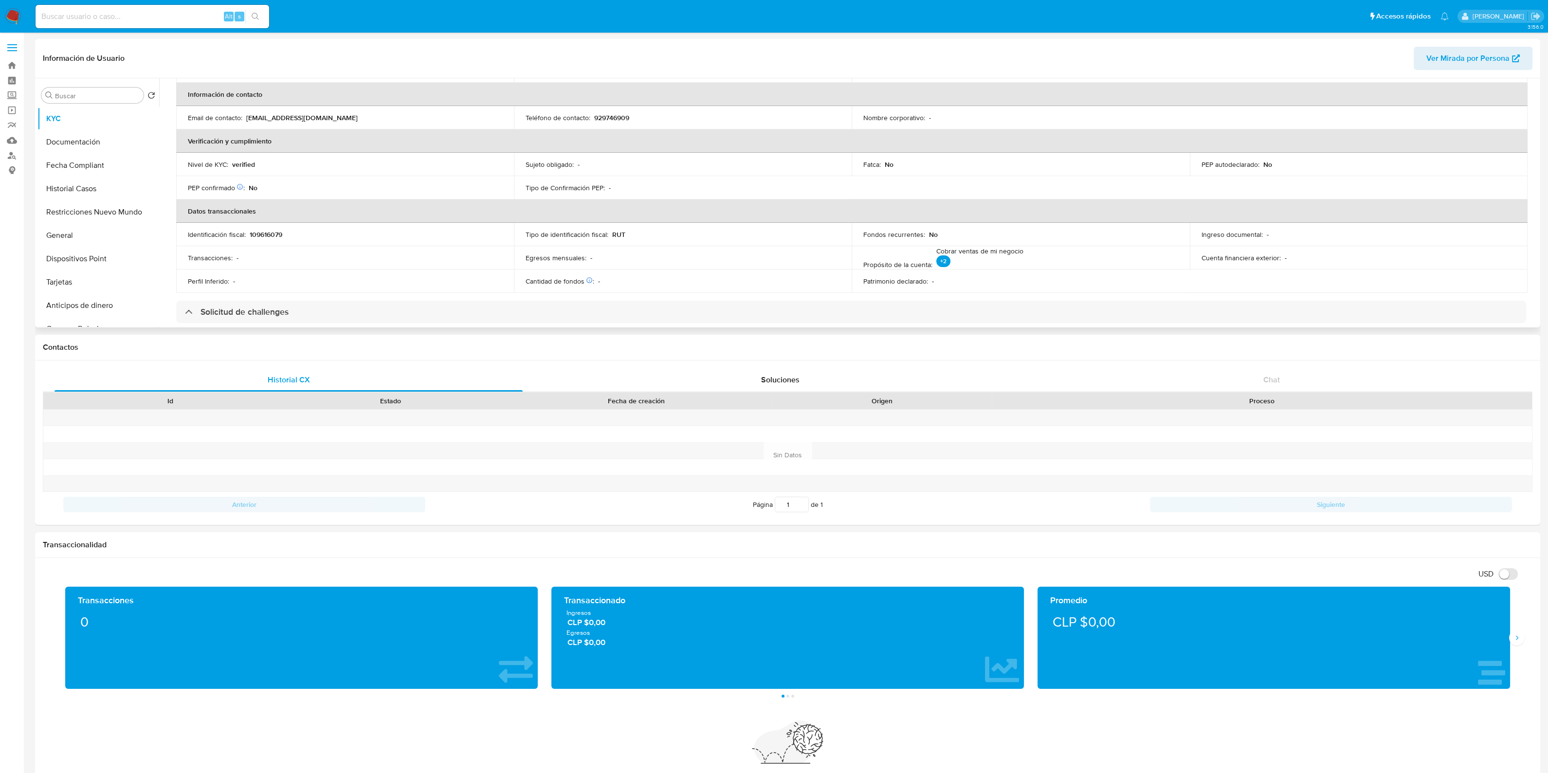
scroll to position [0, 0]
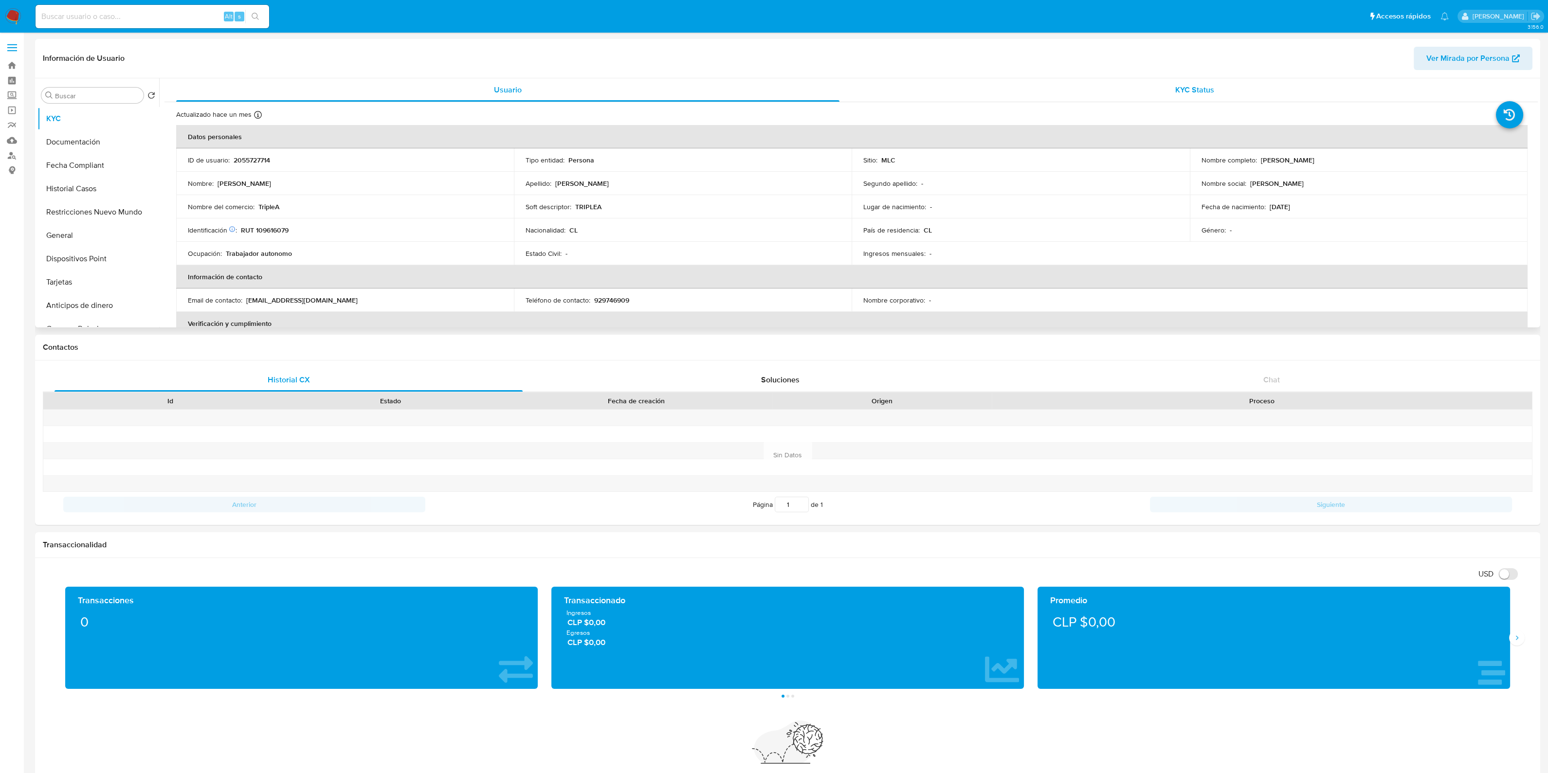
click at [1165, 95] on div "KYC Status" at bounding box center [1194, 89] width 663 height 23
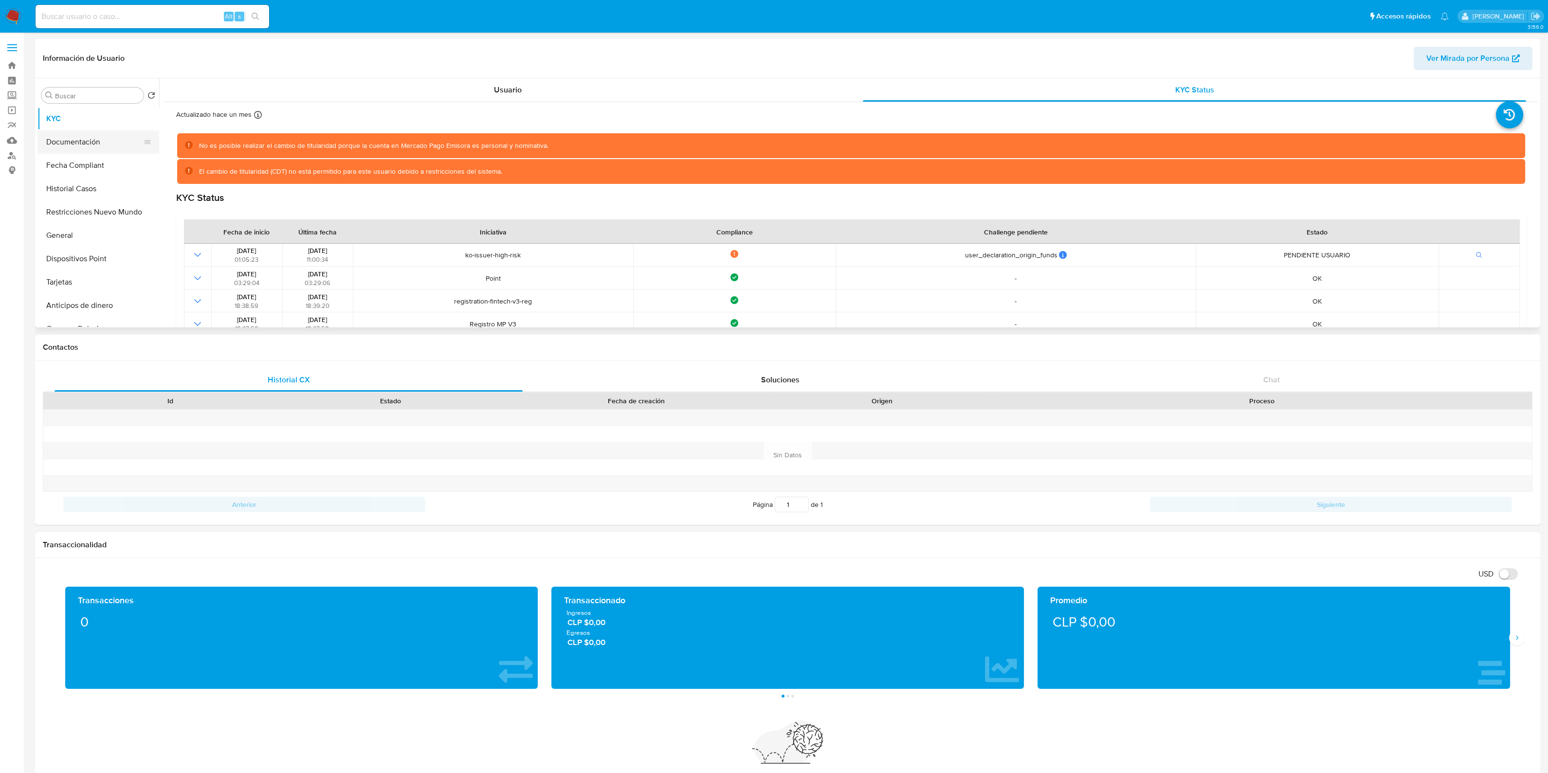
click at [95, 137] on button "Documentación" at bounding box center [94, 141] width 114 height 23
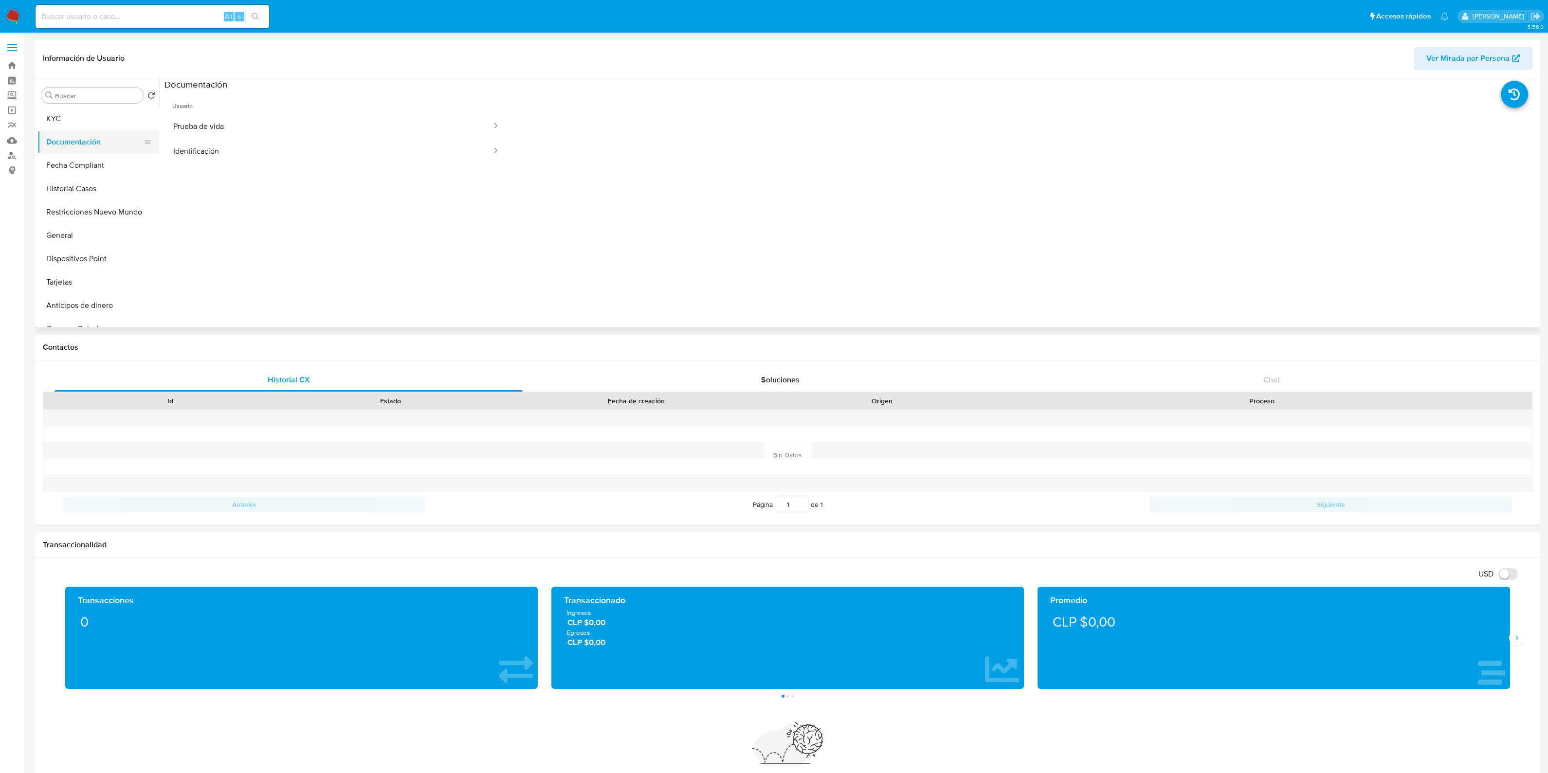
click at [91, 130] on button "Documentación" at bounding box center [94, 141] width 114 height 23
click at [95, 118] on button "KYC" at bounding box center [94, 118] width 114 height 23
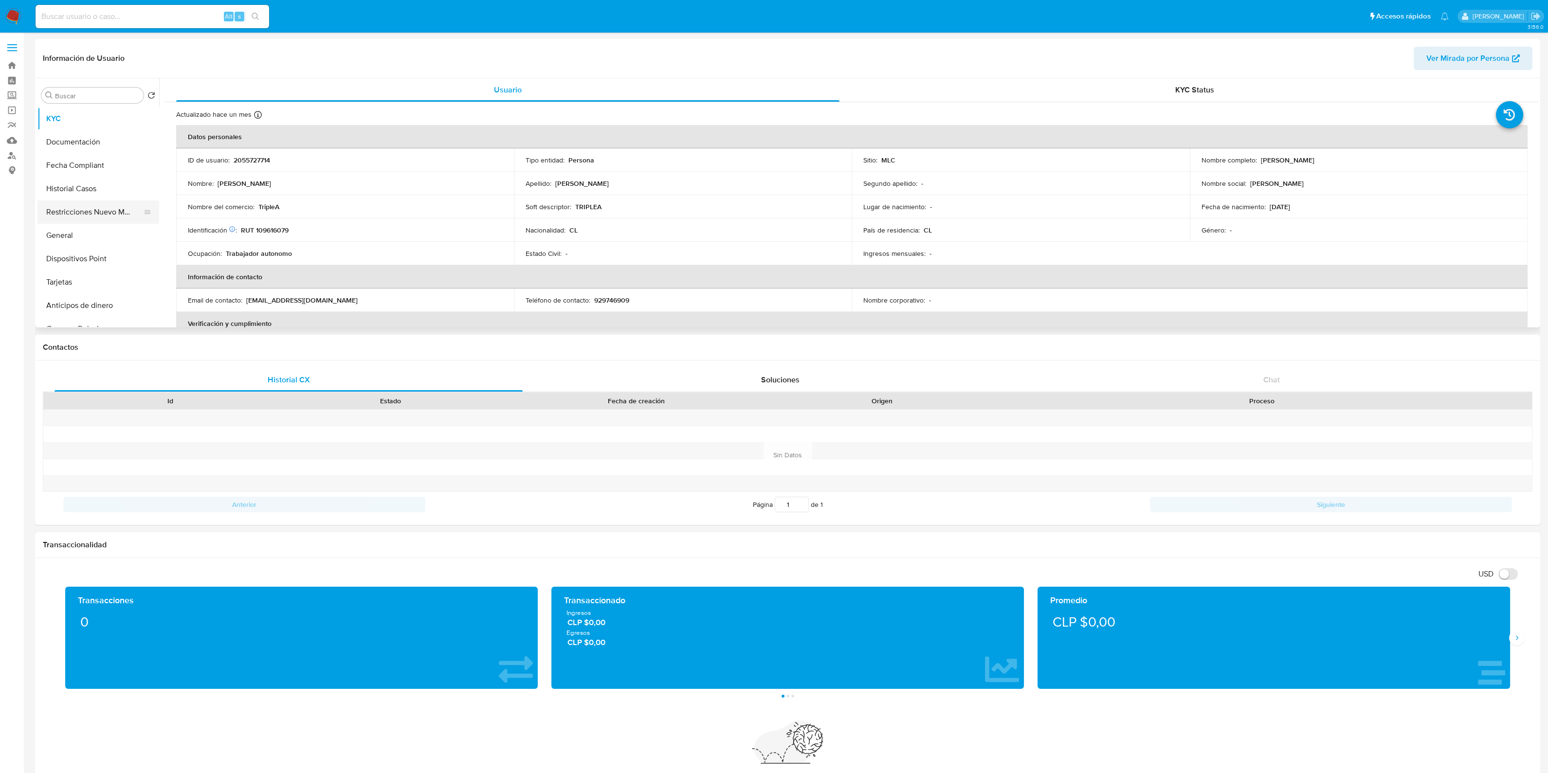
click at [100, 219] on button "Restricciones Nuevo Mundo" at bounding box center [94, 211] width 114 height 23
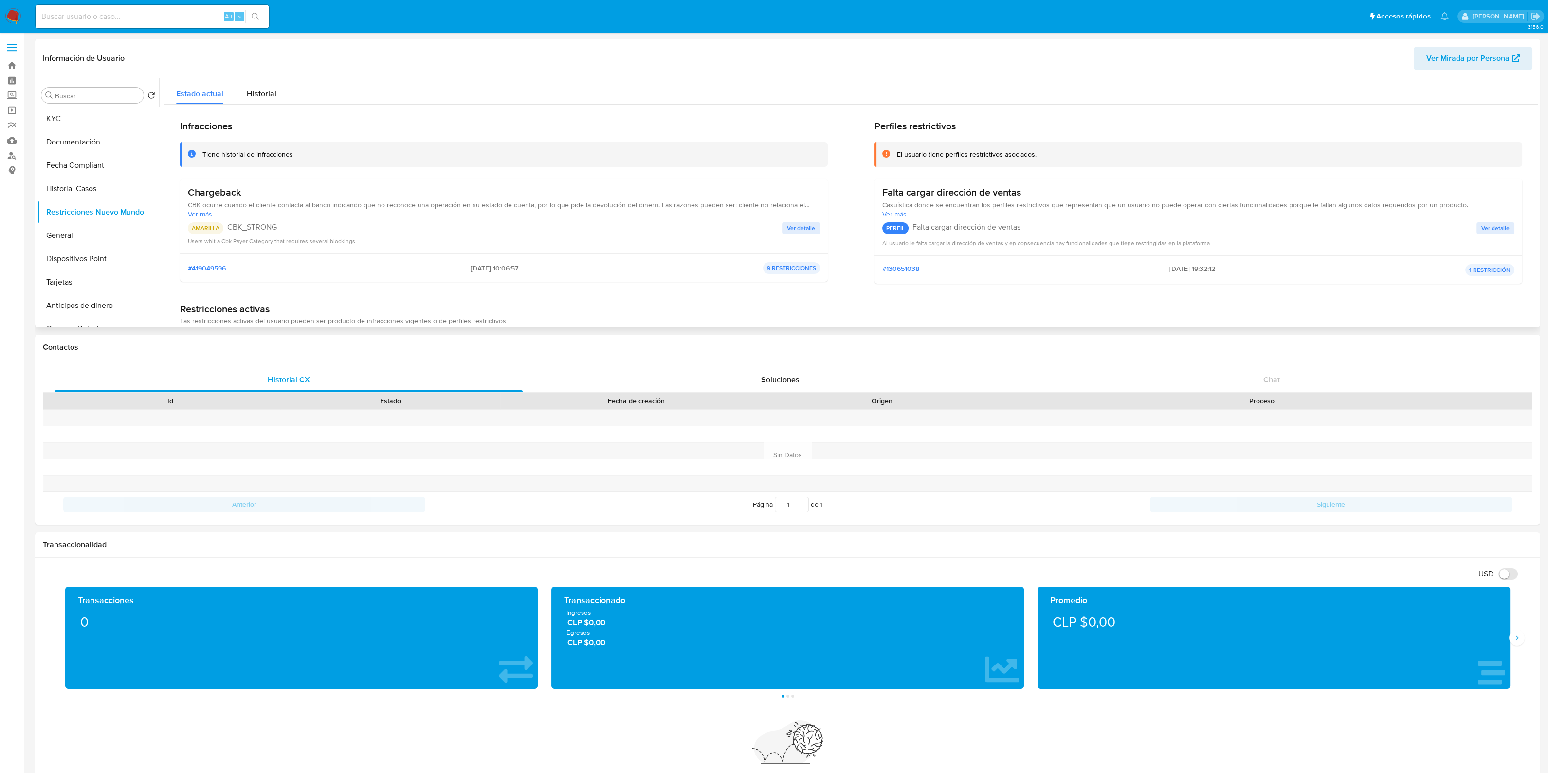
drag, startPoint x: 922, startPoint y: 198, endPoint x: 1017, endPoint y: 201, distance: 94.5
click at [1017, 201] on div "Falta cargar dirección de ventas Casuística donde se encuentran los perfiles re…" at bounding box center [1198, 216] width 632 height 61
click at [1017, 201] on span "Casuística donde se encuentran los perfiles restrictivos que representan que un…" at bounding box center [1198, 204] width 632 height 9
drag, startPoint x: 1022, startPoint y: 244, endPoint x: 946, endPoint y: 184, distance: 96.3
click at [946, 186] on div "Falta cargar dirección de ventas Casuística donde se encuentran los perfiles re…" at bounding box center [1198, 216] width 632 height 61
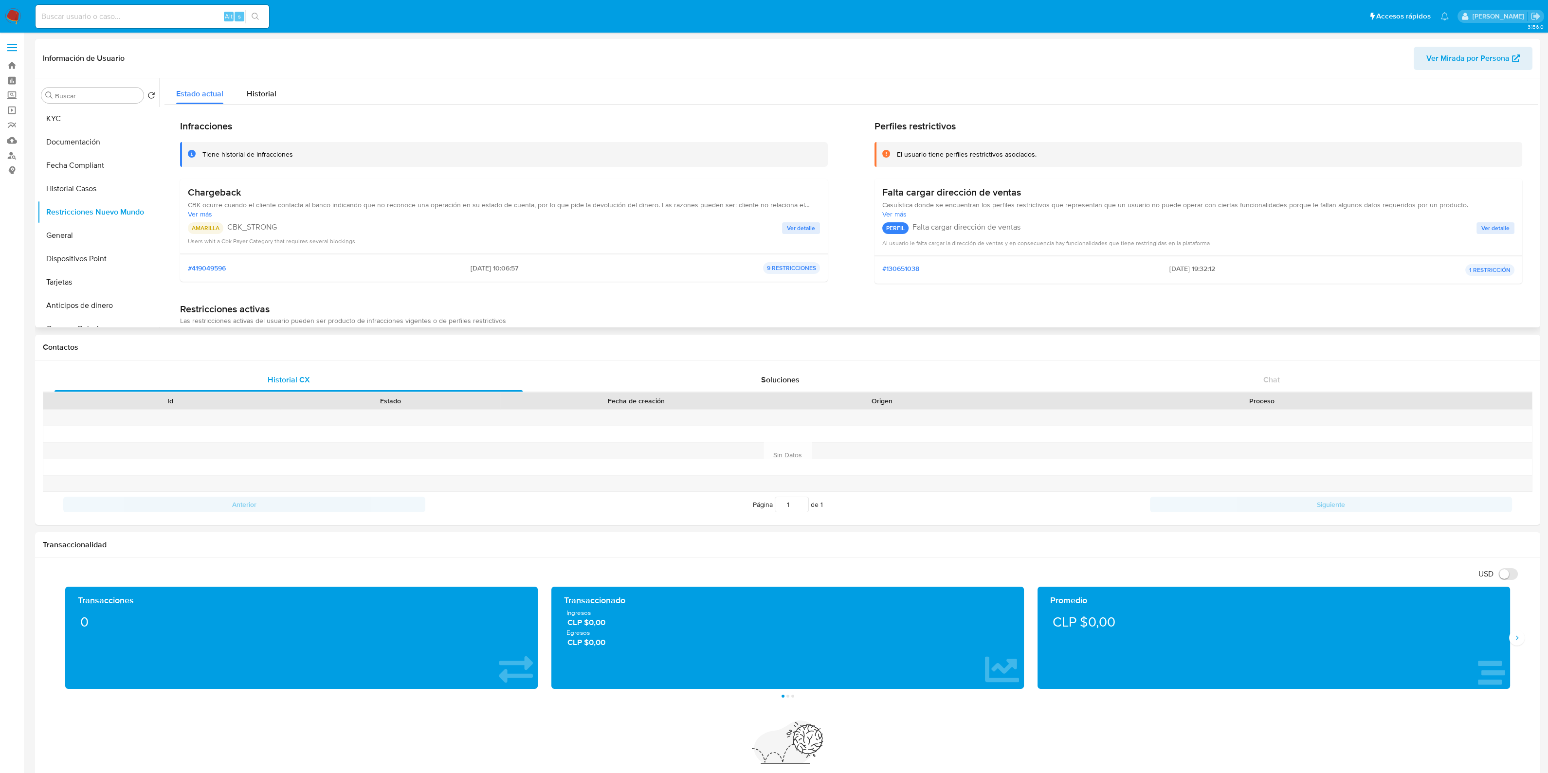
click at [946, 186] on h3 "Falta cargar dirección de ventas" at bounding box center [951, 192] width 139 height 12
drag, startPoint x: 905, startPoint y: 187, endPoint x: 929, endPoint y: 239, distance: 57.5
click at [929, 239] on div "Falta cargar dirección de ventas Casuística donde se encuentran los perfiles re…" at bounding box center [1198, 216] width 632 height 61
click at [938, 239] on span "Al usuario le falta cargar la dirección de ventas y en consecuencia hay funcion…" at bounding box center [1045, 243] width 327 height 8
drag, startPoint x: 957, startPoint y: 244, endPoint x: 959, endPoint y: 190, distance: 53.6
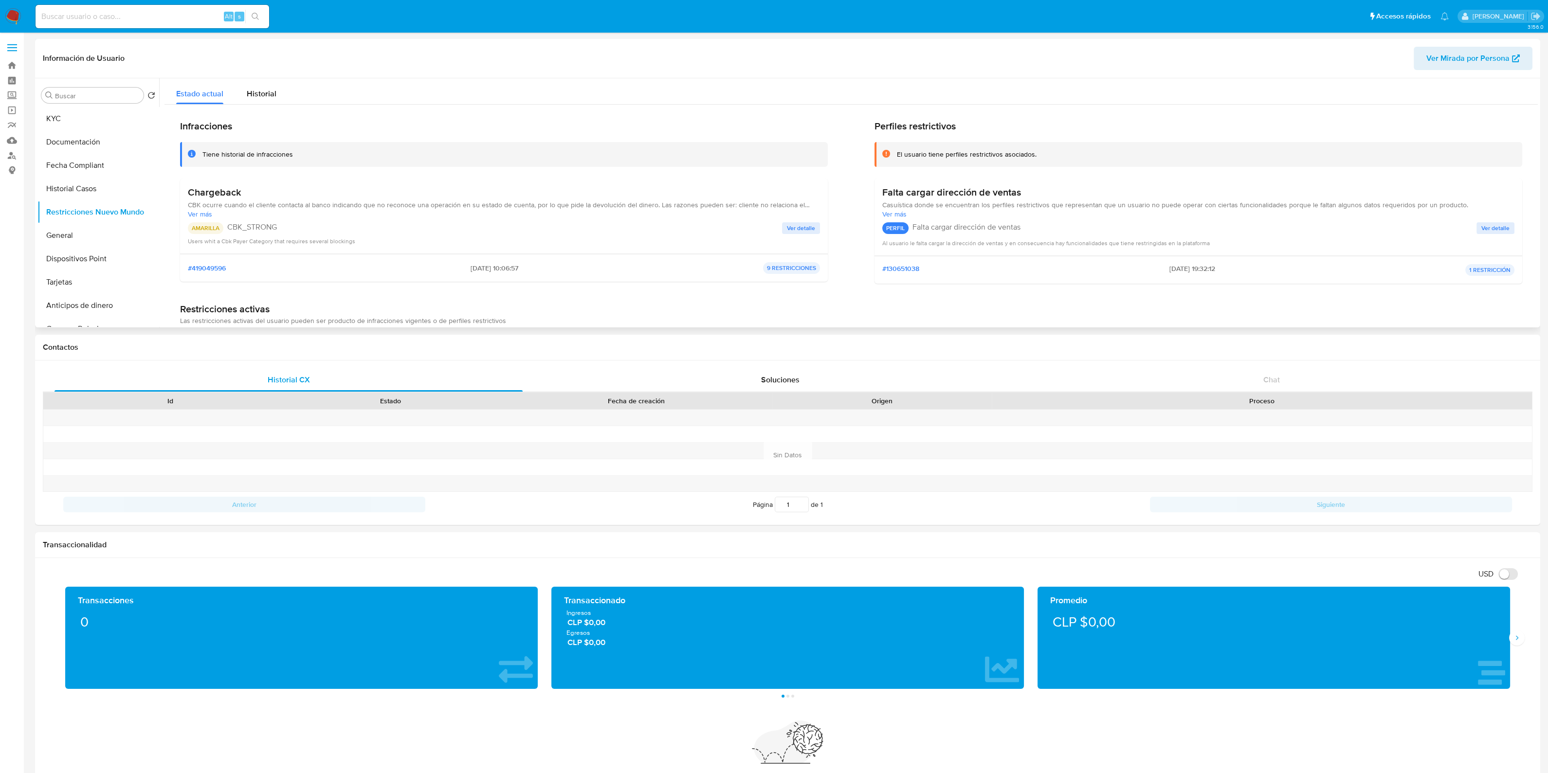
click at [959, 190] on div "Falta cargar dirección de ventas Casuística donde se encuentran los perfiles re…" at bounding box center [1198, 216] width 632 height 61
click at [959, 190] on h3 "Falta cargar dirección de ventas" at bounding box center [951, 192] width 139 height 12
drag, startPoint x: 924, startPoint y: 120, endPoint x: 978, endPoint y: 245, distance: 136.4
click at [978, 245] on div "Perfiles restrictivos El usuario tiene perfiles restrictivos asociados. Falta c…" at bounding box center [1198, 205] width 648 height 171
click at [978, 245] on span "Al usuario le falta cargar la dirección de ventas y en consecuencia hay funcion…" at bounding box center [1045, 243] width 327 height 8
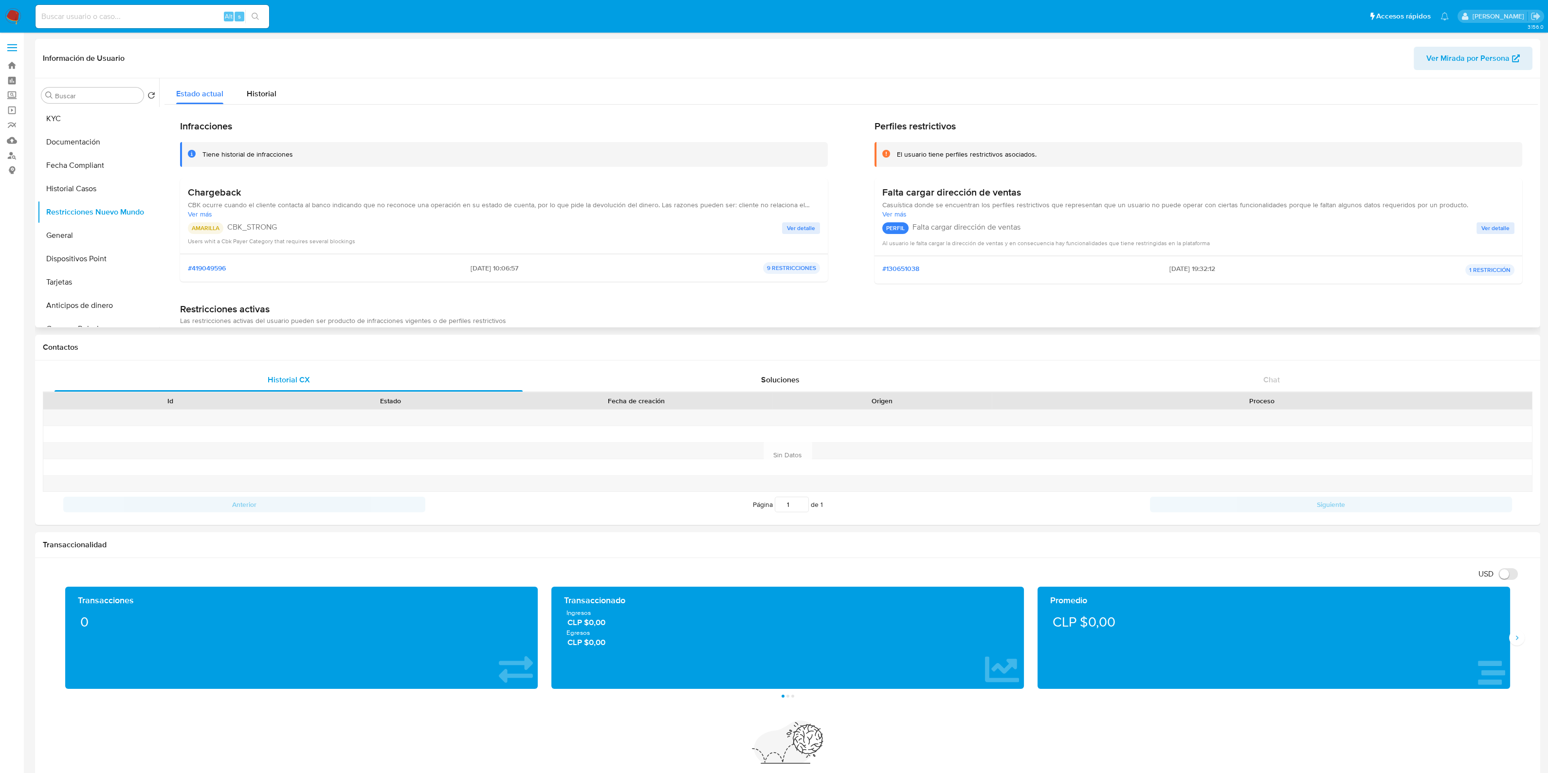
drag, startPoint x: 1205, startPoint y: 243, endPoint x: 926, endPoint y: 121, distance: 305.3
click at [926, 121] on div "Perfiles restrictivos El usuario tiene perfiles restrictivos asociados. Falta c…" at bounding box center [1198, 205] width 648 height 171
click at [926, 121] on h2 "Perfiles restrictivos" at bounding box center [1198, 126] width 648 height 12
drag, startPoint x: 918, startPoint y: 119, endPoint x: 965, endPoint y: 244, distance: 133.7
click at [965, 244] on div "Perfiles restrictivos El usuario tiene perfiles restrictivos asociados. Falta c…" at bounding box center [1198, 205] width 648 height 171
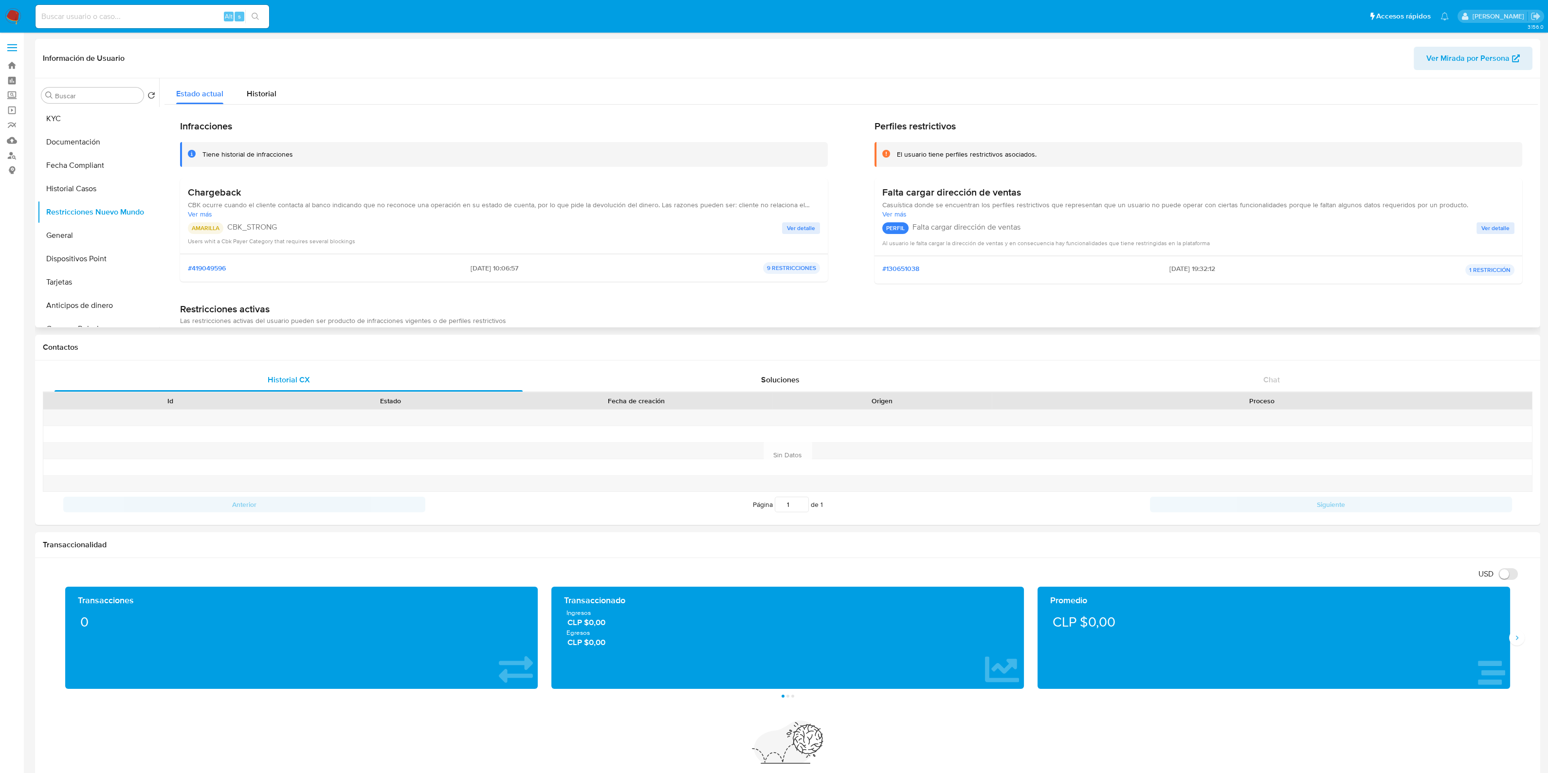
click at [965, 244] on span "Al usuario le falta cargar la dirección de ventas y en consecuencia hay funcion…" at bounding box center [1045, 243] width 327 height 8
drag, startPoint x: 1161, startPoint y: 239, endPoint x: 1003, endPoint y: 107, distance: 205.8
click at [1003, 107] on div "Infracciones Tiene historial de infracciones Chargeback CBK ocurre cuando el cl…" at bounding box center [850, 320] width 1373 height 431
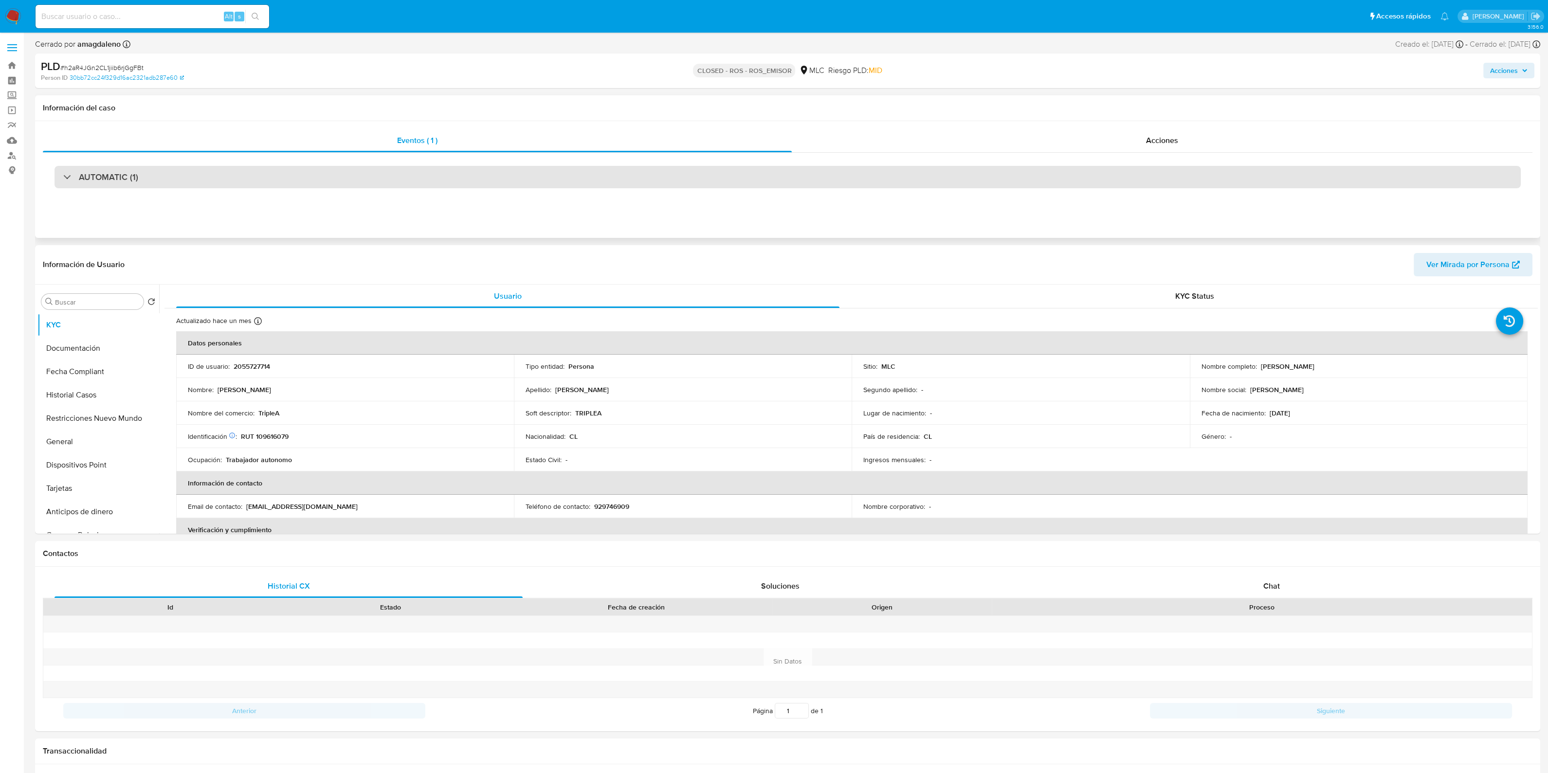
click at [503, 173] on div "AUTOMATIC (1)" at bounding box center [787, 177] width 1466 height 22
select select "10"
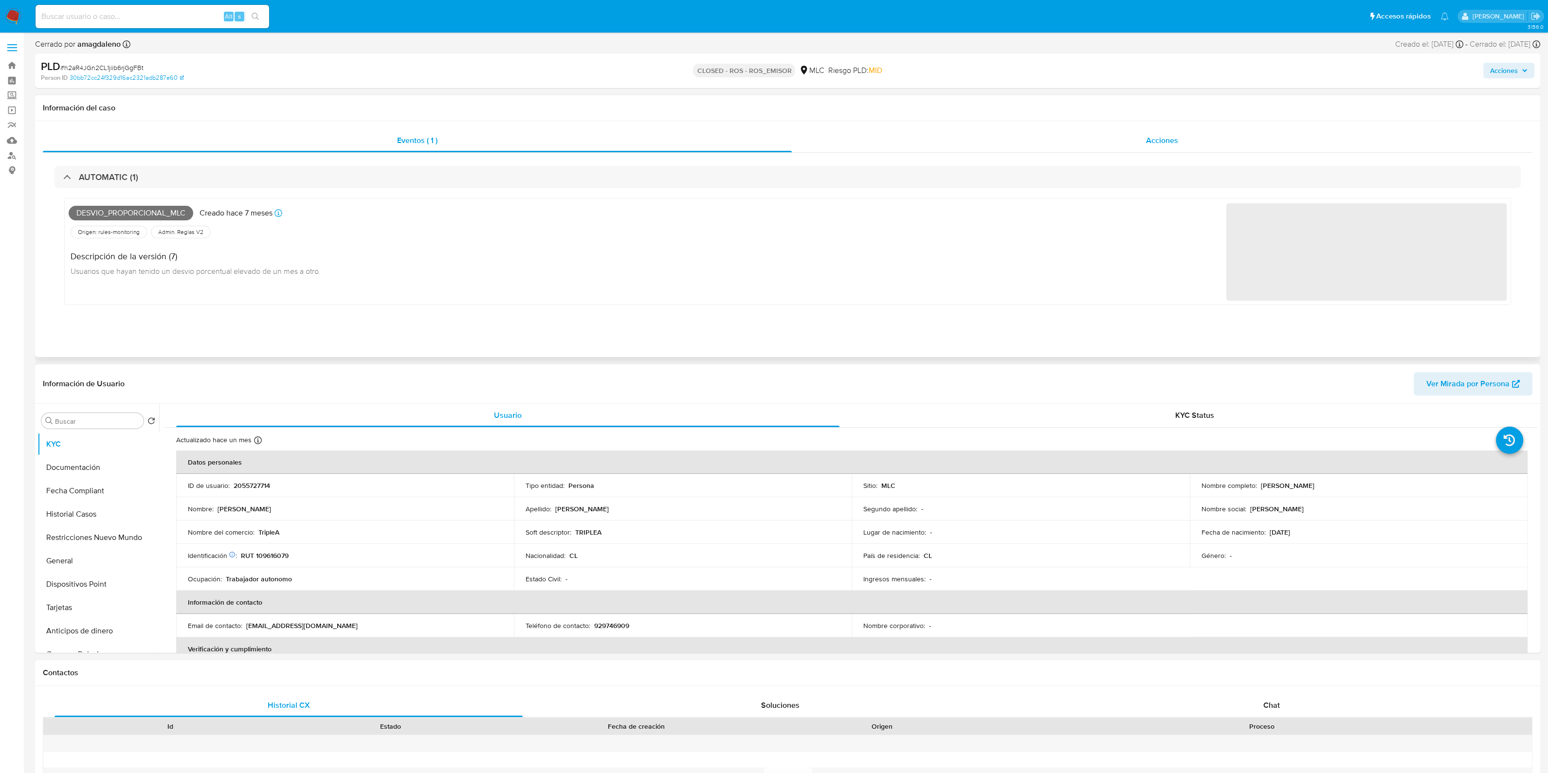
click at [1023, 147] on div "Acciones" at bounding box center [1162, 140] width 741 height 23
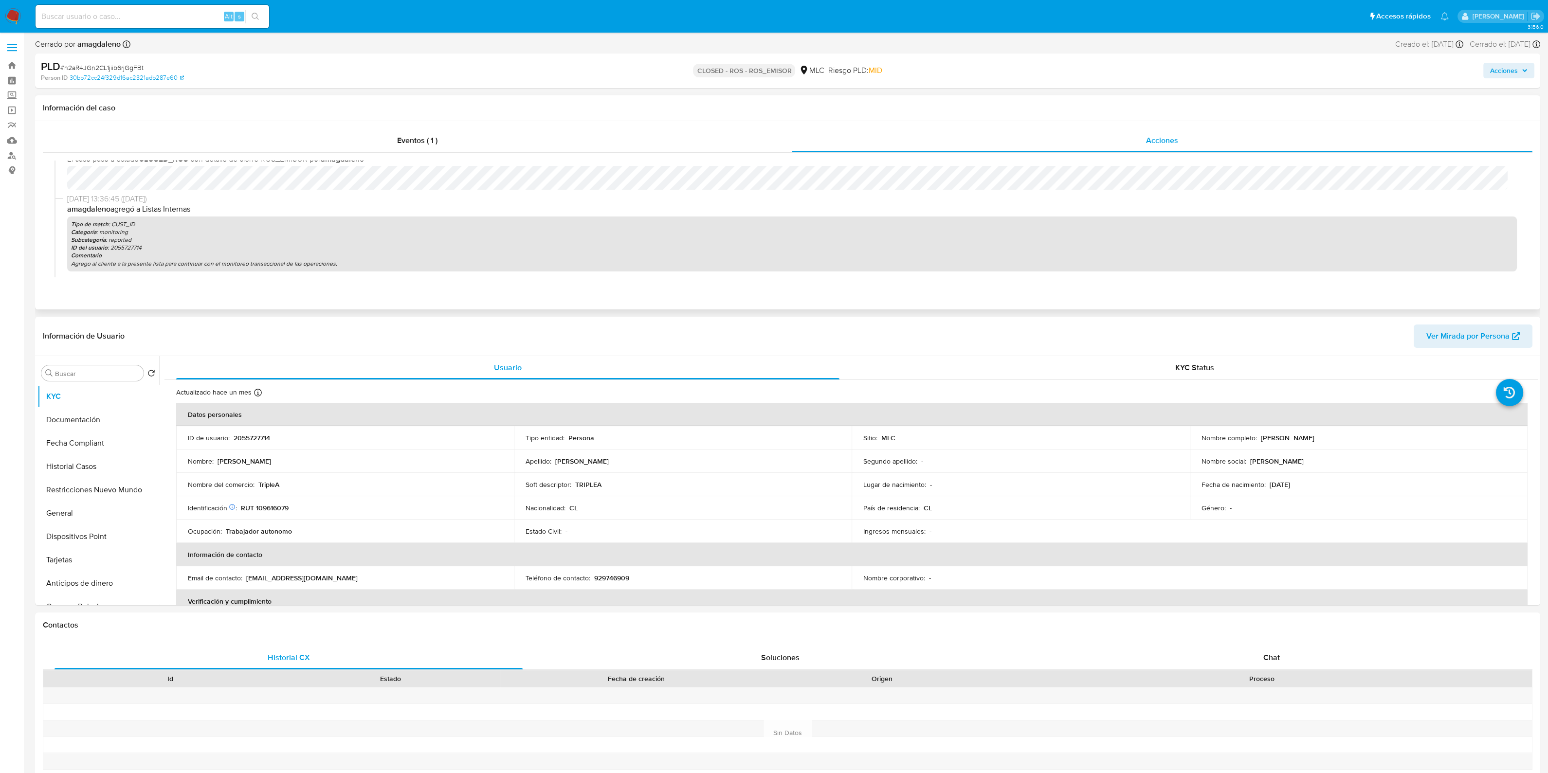
scroll to position [60, 0]
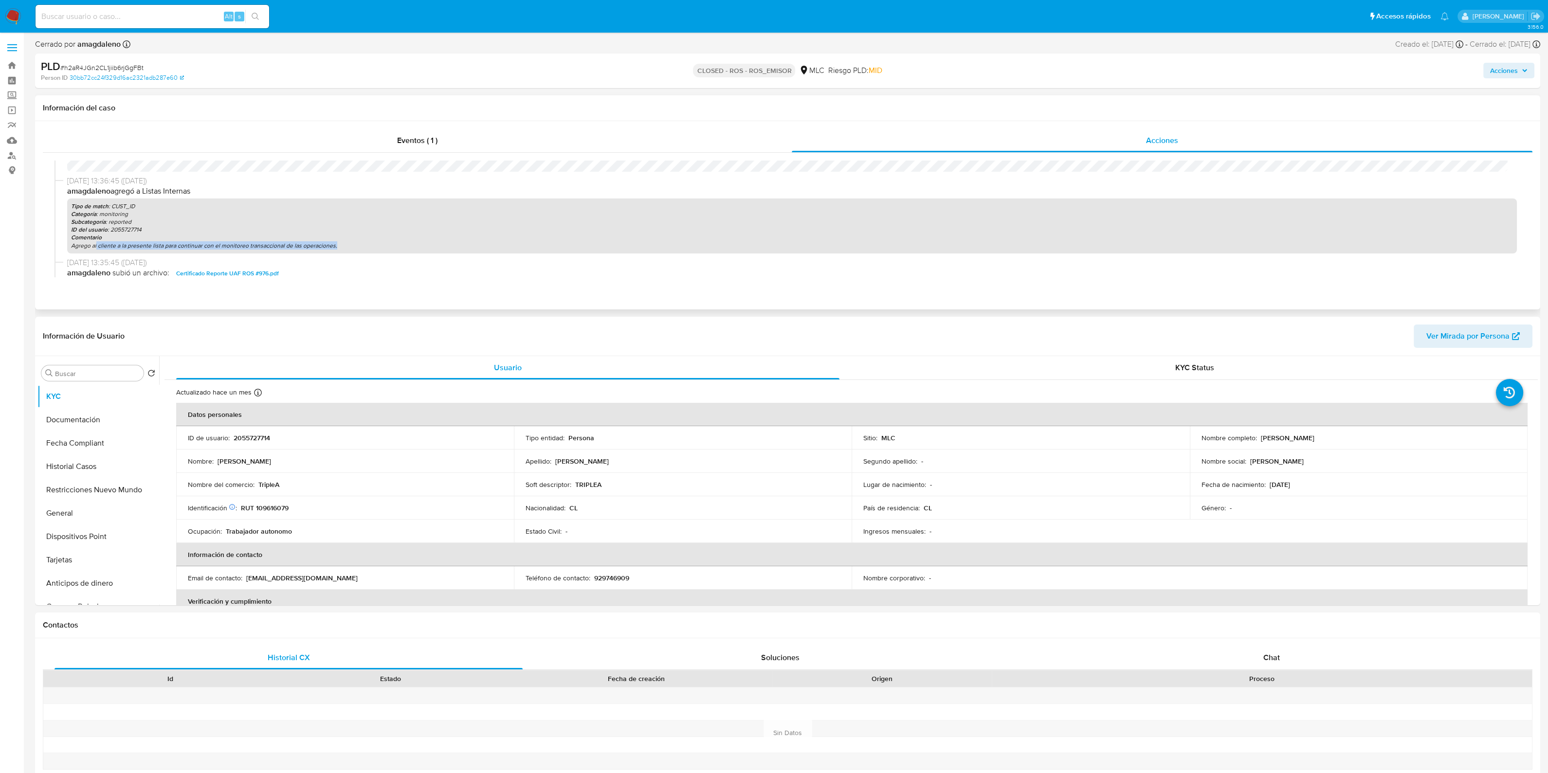
drag, startPoint x: 95, startPoint y: 247, endPoint x: 338, endPoint y: 249, distance: 243.3
click at [338, 249] on p "Agrego al cliente a la presente lista para continuar con el monitoreo transacci…" at bounding box center [792, 246] width 1442 height 8
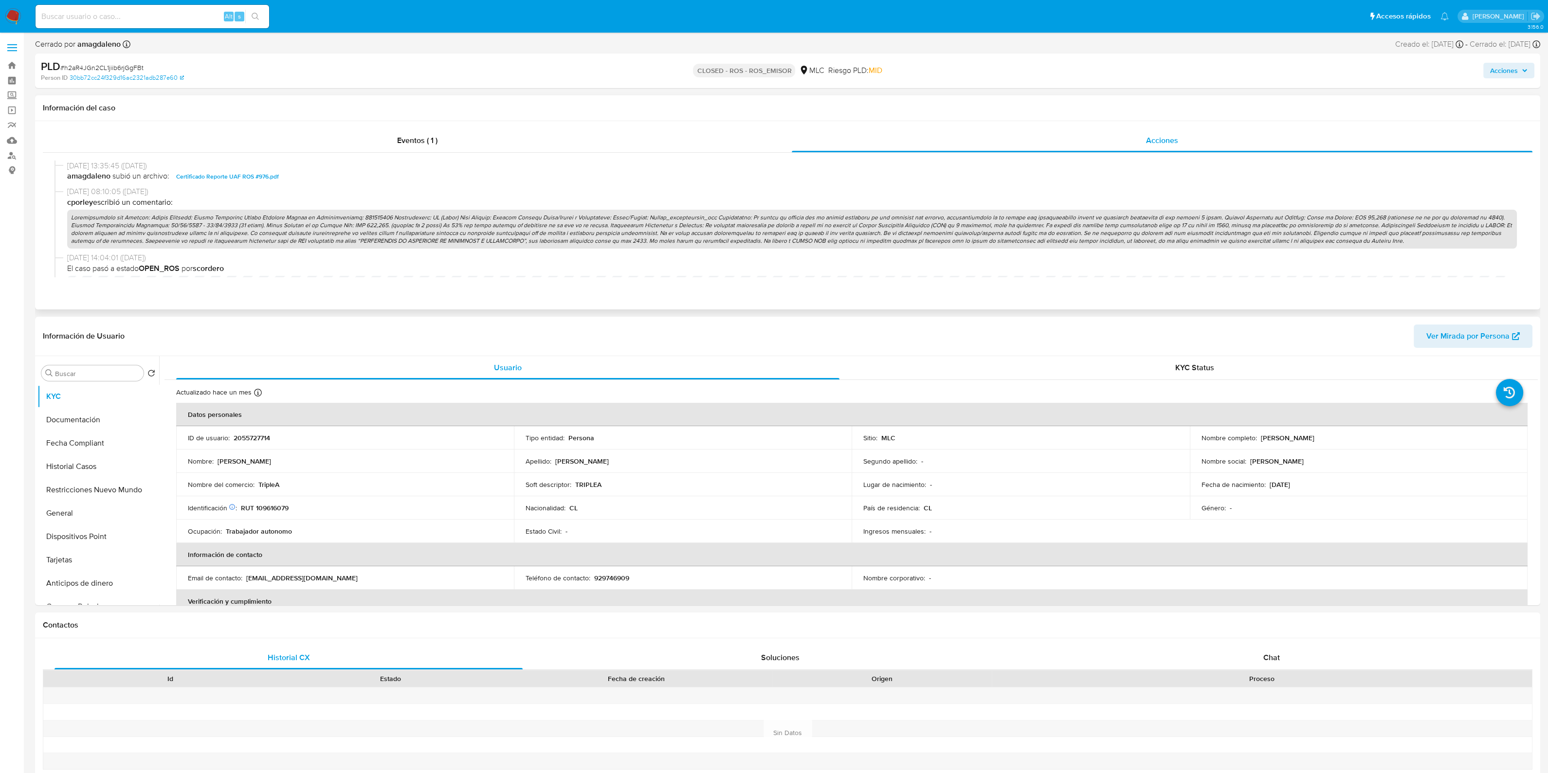
scroll to position [182, 0]
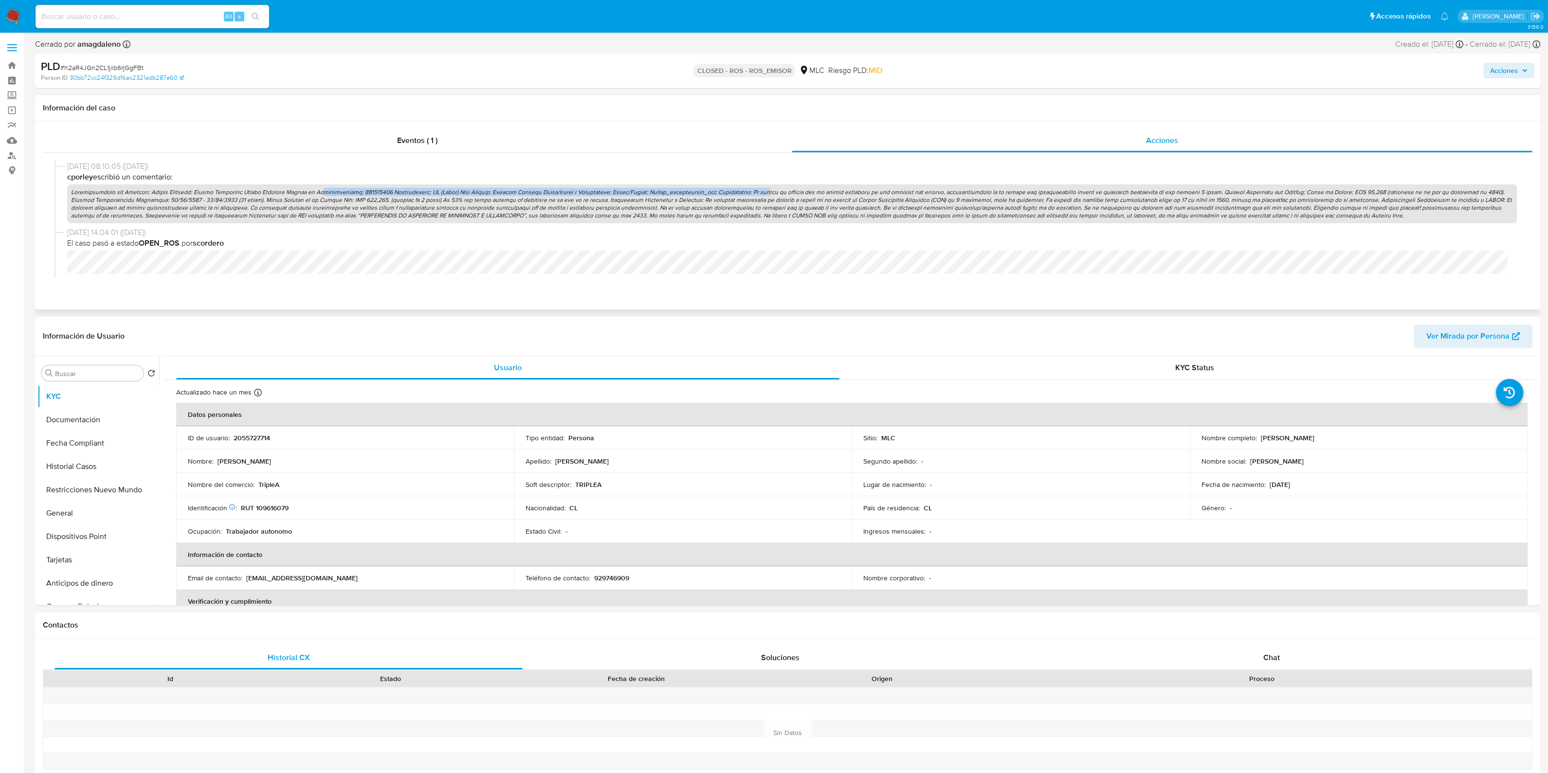
drag, startPoint x: 312, startPoint y: 191, endPoint x: 731, endPoint y: 192, distance: 418.5
click at [731, 192] on p at bounding box center [792, 203] width 1450 height 39
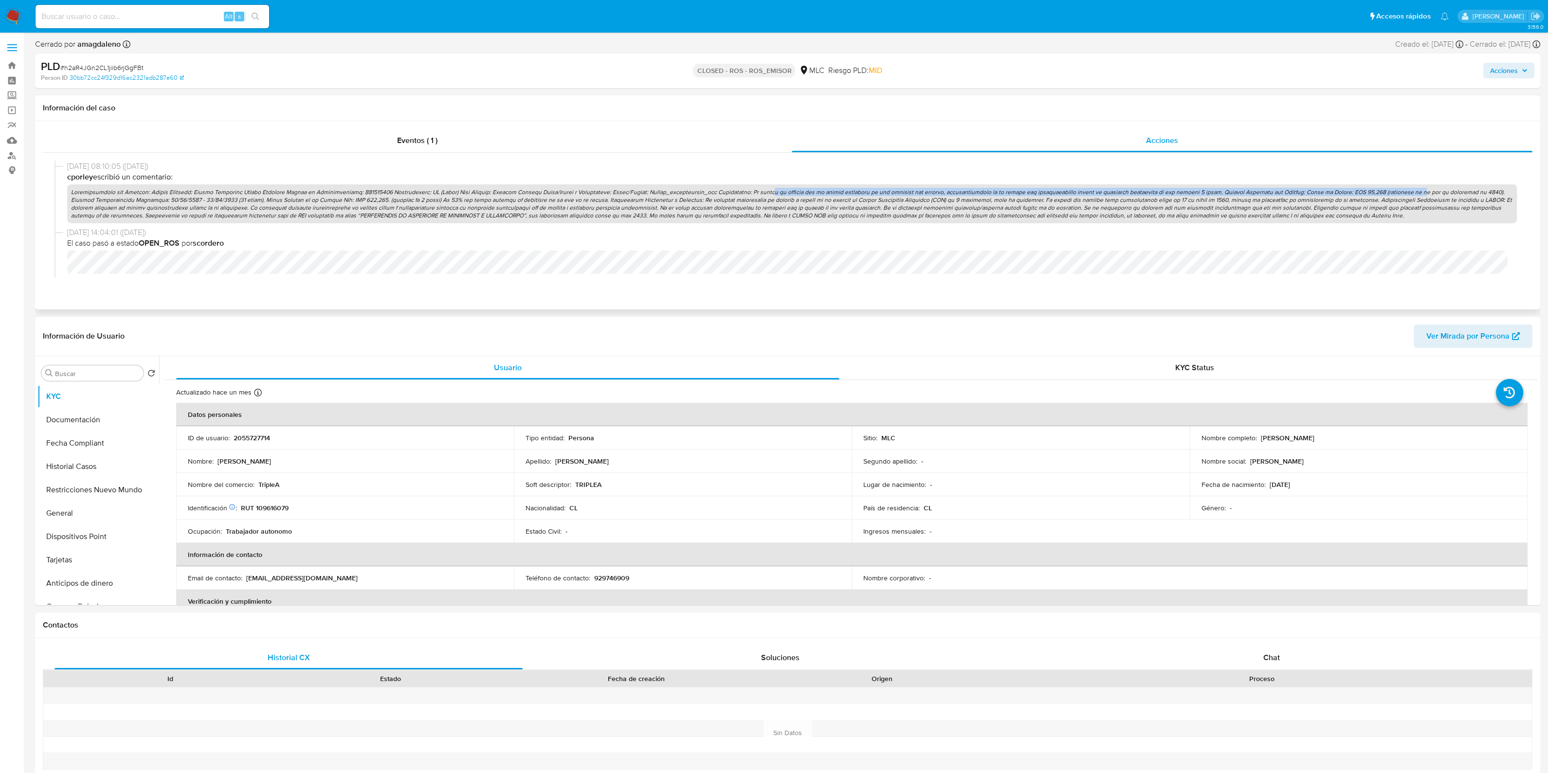
drag, startPoint x: 736, startPoint y: 192, endPoint x: 1372, endPoint y: 193, distance: 636.0
click at [1372, 193] on p at bounding box center [792, 203] width 1450 height 39
click at [1367, 196] on p at bounding box center [792, 203] width 1450 height 39
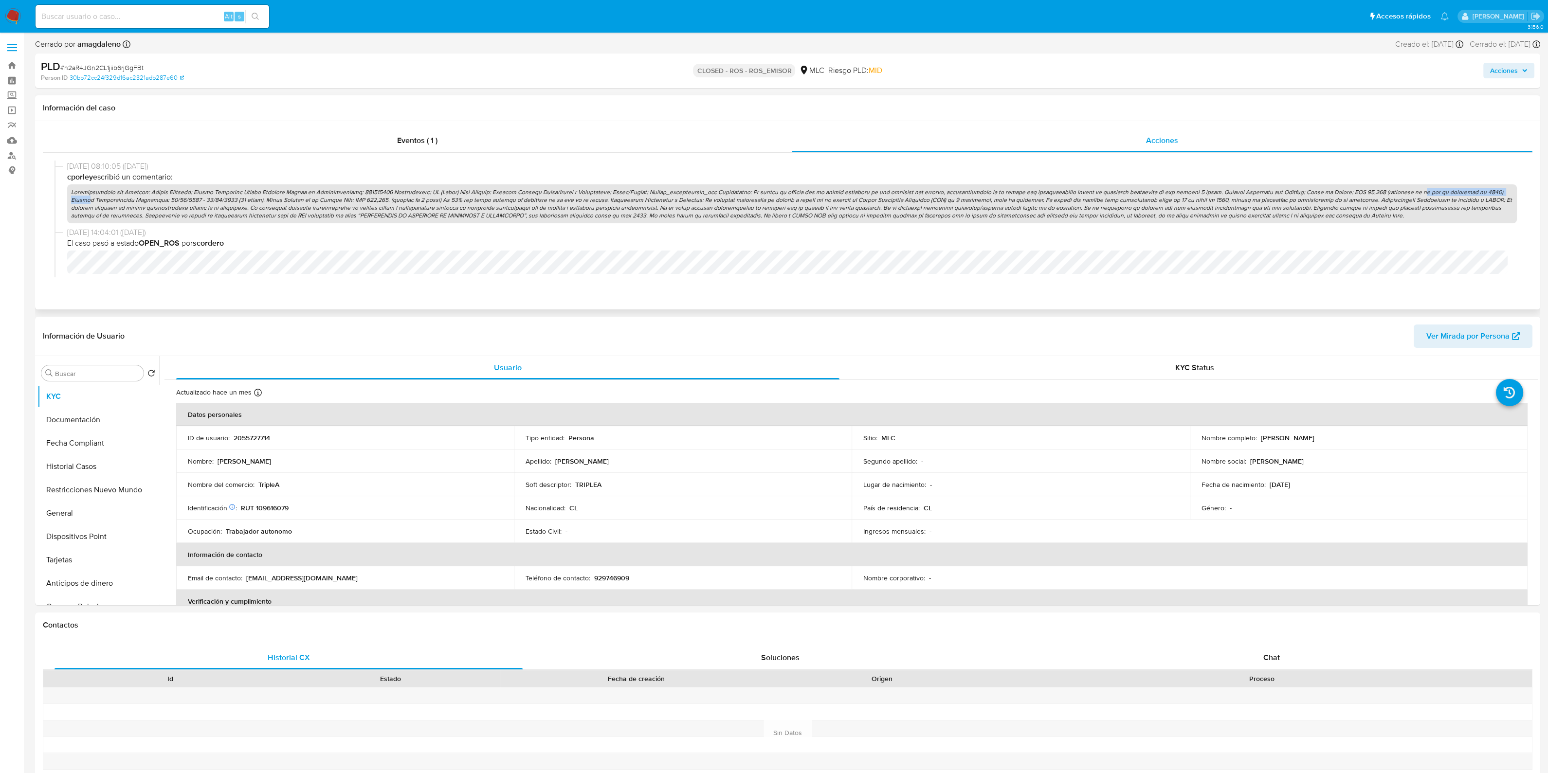
drag, startPoint x: 1370, startPoint y: 191, endPoint x: 1465, endPoint y: 189, distance: 94.9
click at [1465, 189] on p at bounding box center [792, 203] width 1450 height 39
click at [1464, 189] on p at bounding box center [792, 203] width 1450 height 39
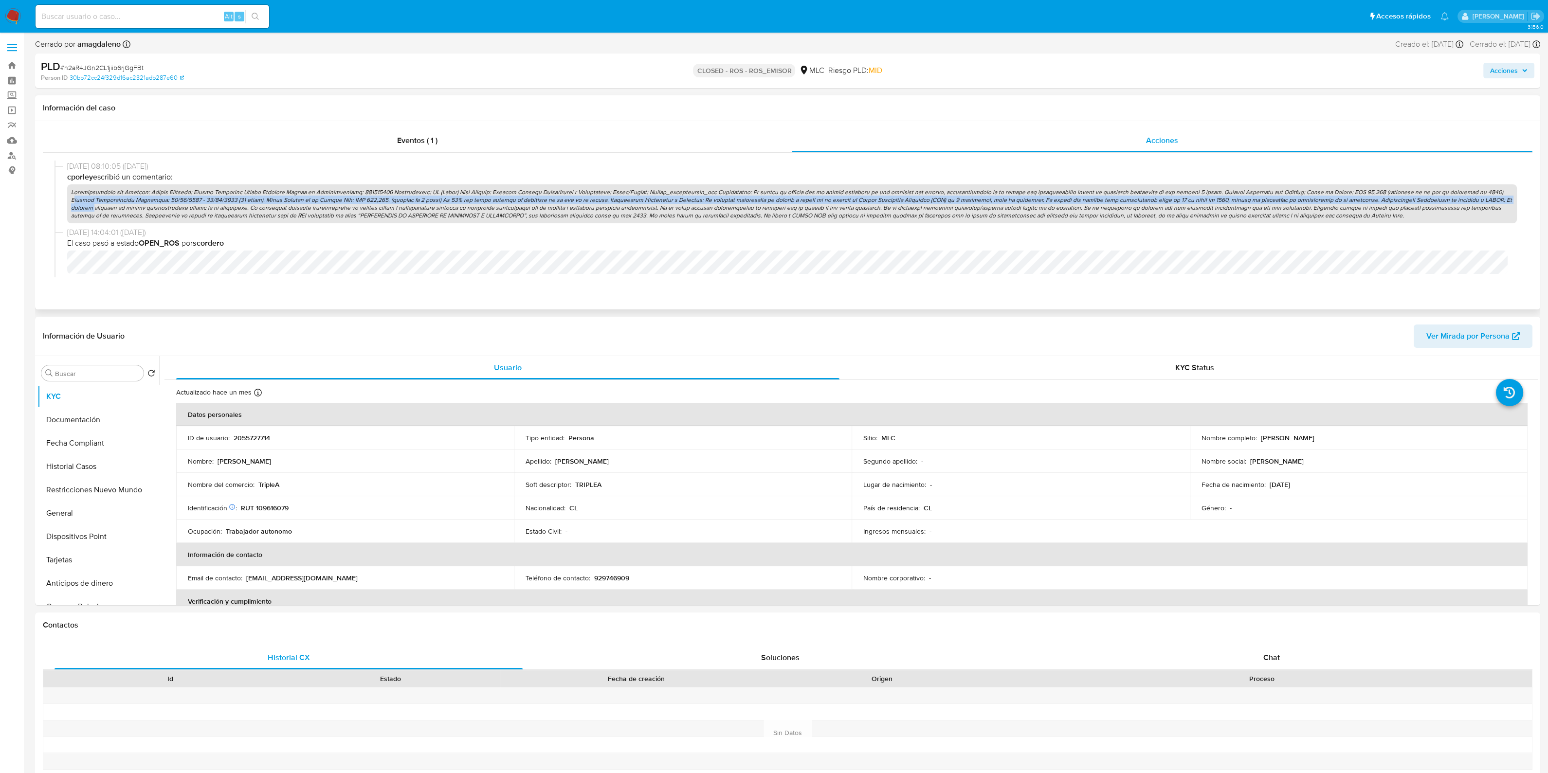
drag, startPoint x: 1452, startPoint y: 193, endPoint x: 1451, endPoint y: 201, distance: 8.5
click at [1451, 201] on p at bounding box center [792, 203] width 1450 height 39
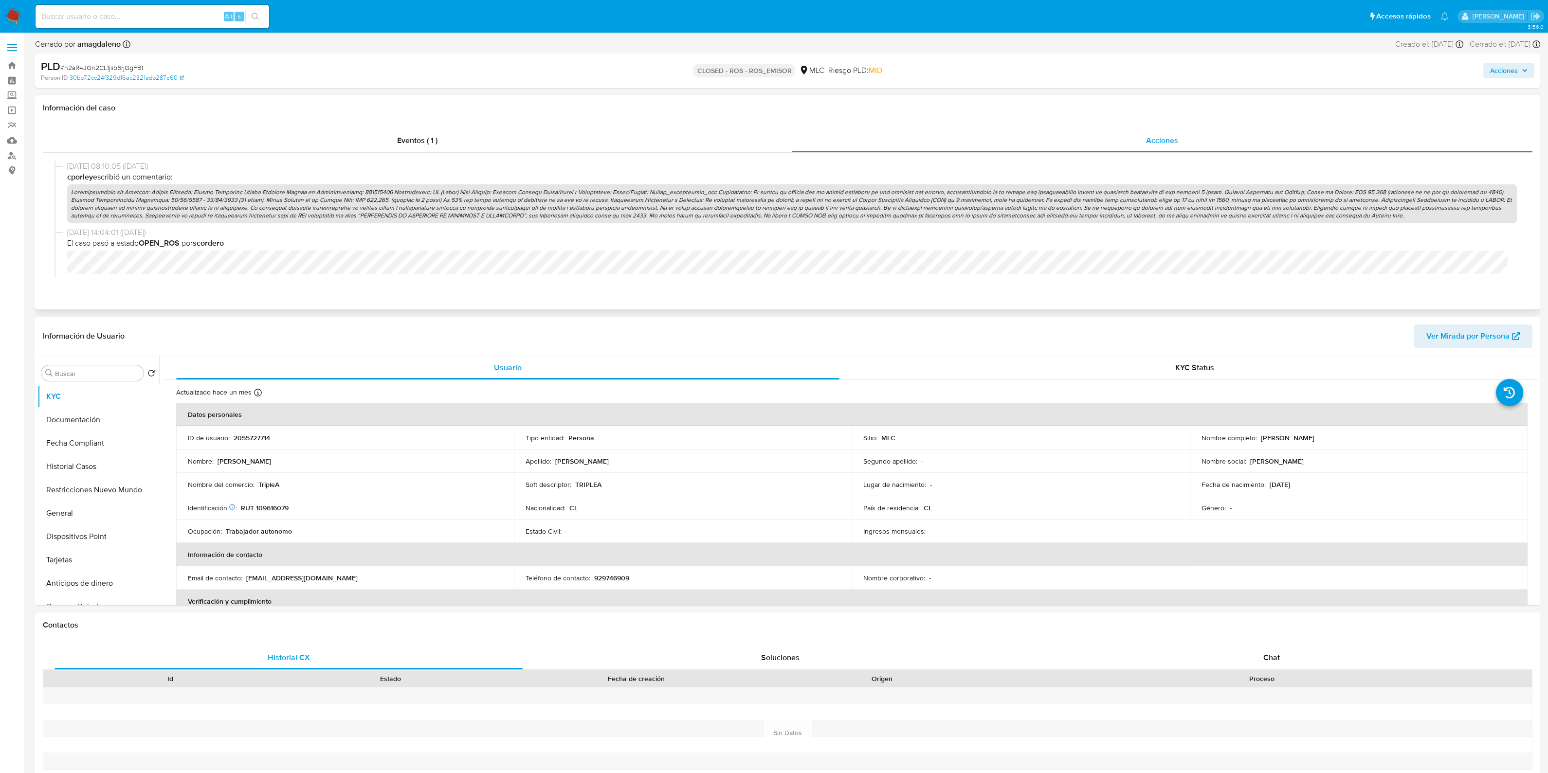
click at [1259, 218] on p at bounding box center [792, 203] width 1450 height 39
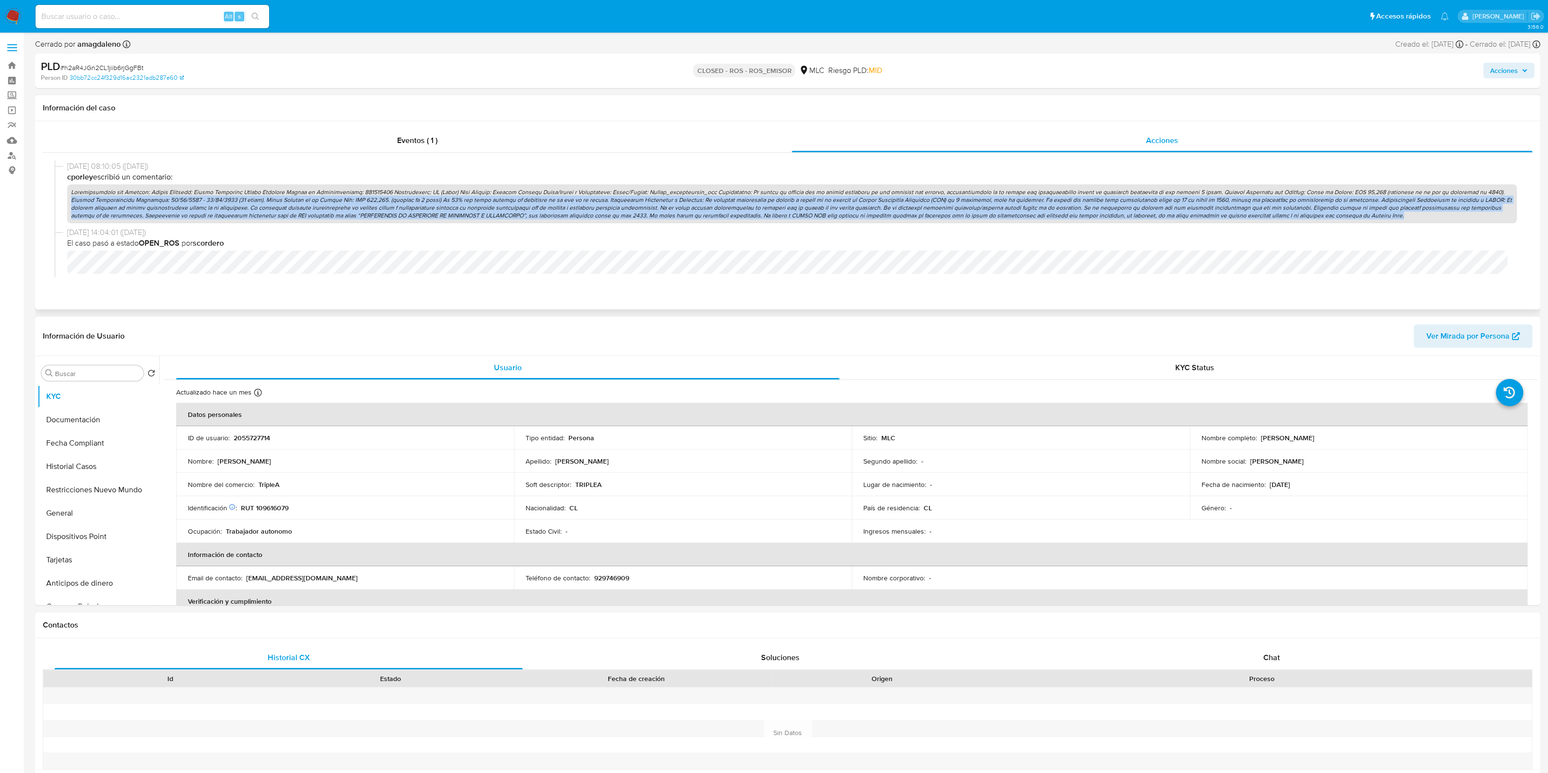
drag, startPoint x: 1256, startPoint y: 218, endPoint x: 1447, endPoint y: 193, distance: 192.3
click at [1447, 193] on p at bounding box center [792, 203] width 1450 height 39
click at [1389, 210] on p at bounding box center [792, 203] width 1450 height 39
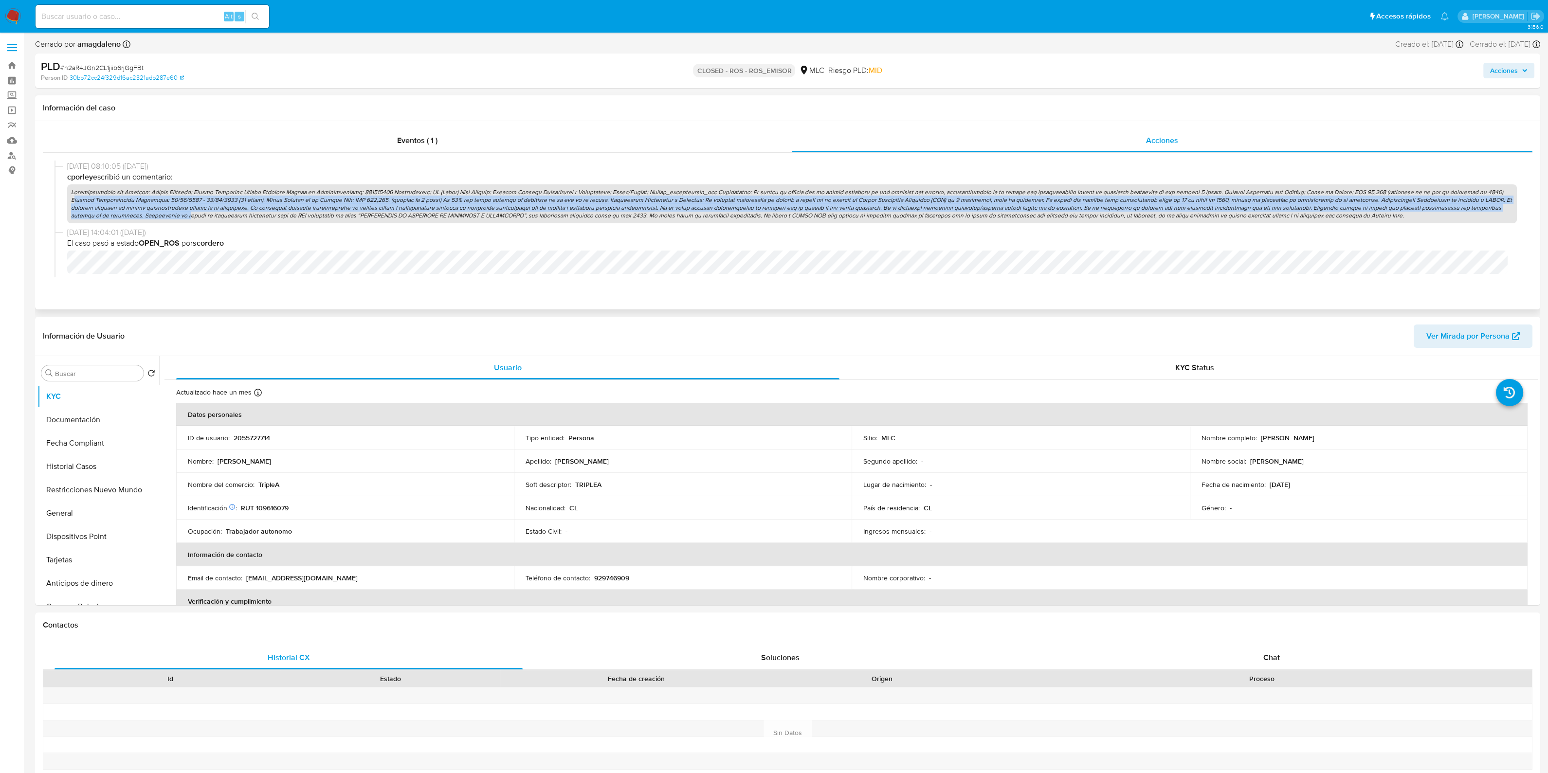
drag, startPoint x: 1450, startPoint y: 191, endPoint x: 1469, endPoint y: 210, distance: 26.8
click at [1469, 210] on p at bounding box center [792, 203] width 1450 height 39
click at [1304, 201] on p at bounding box center [792, 203] width 1450 height 39
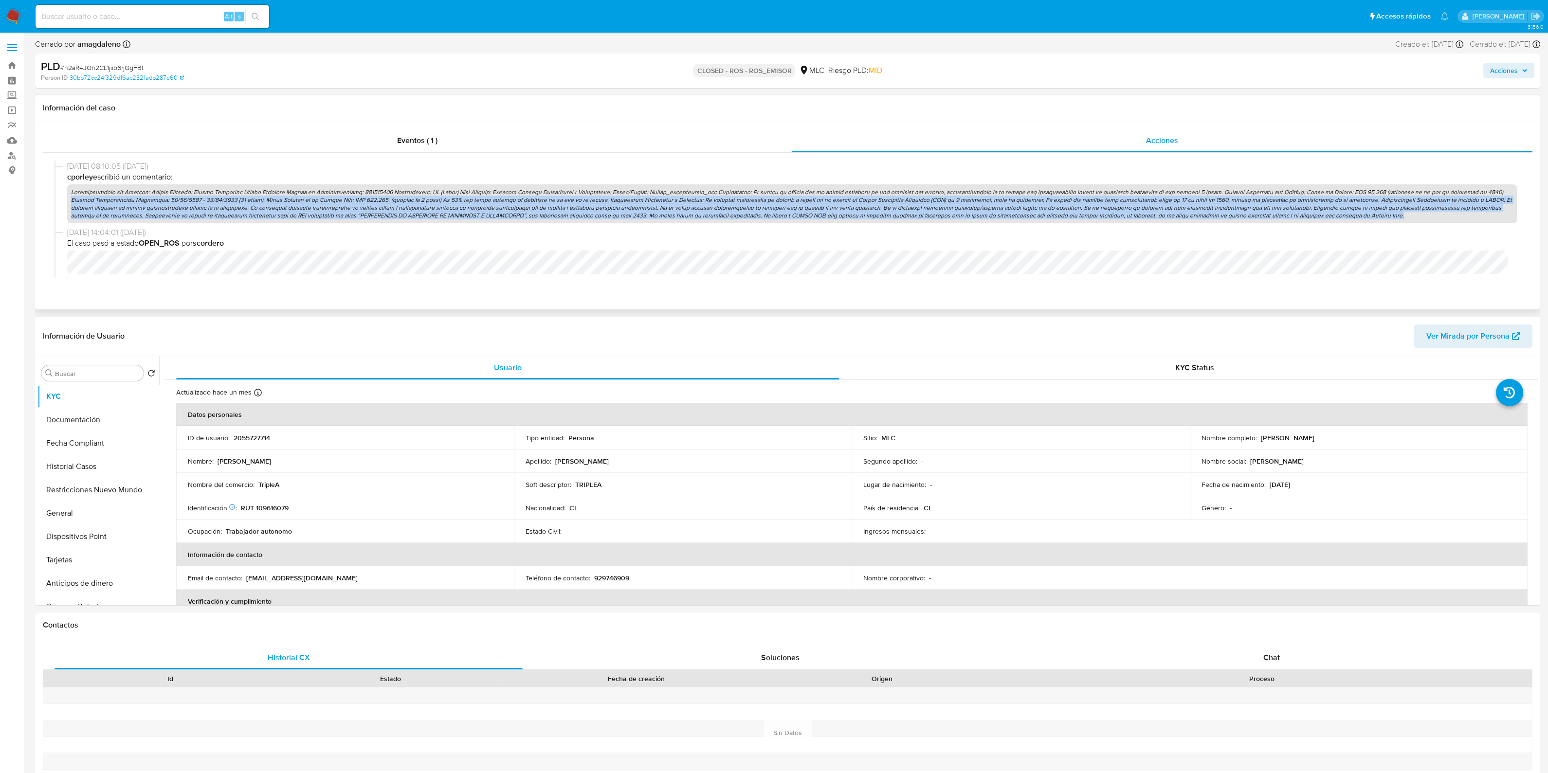
drag, startPoint x: 1447, startPoint y: 191, endPoint x: 1446, endPoint y: 216, distance: 25.3
click at [1446, 216] on p at bounding box center [792, 203] width 1450 height 39
click at [1443, 218] on p at bounding box center [792, 203] width 1450 height 39
drag, startPoint x: 1448, startPoint y: 193, endPoint x: 1438, endPoint y: 222, distance: 30.8
click at [1438, 222] on p at bounding box center [792, 203] width 1450 height 39
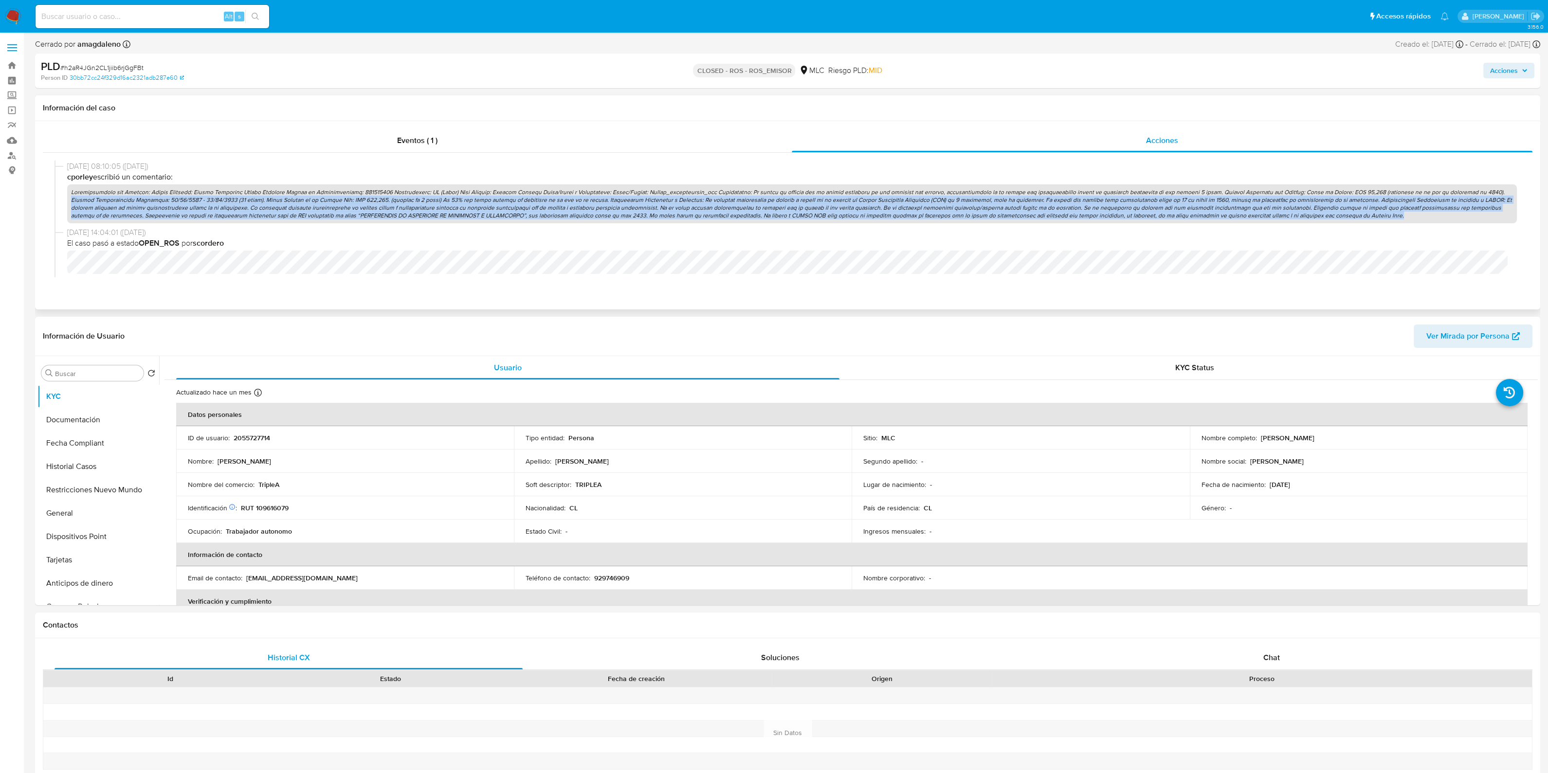
click at [422, 205] on p at bounding box center [792, 203] width 1450 height 39
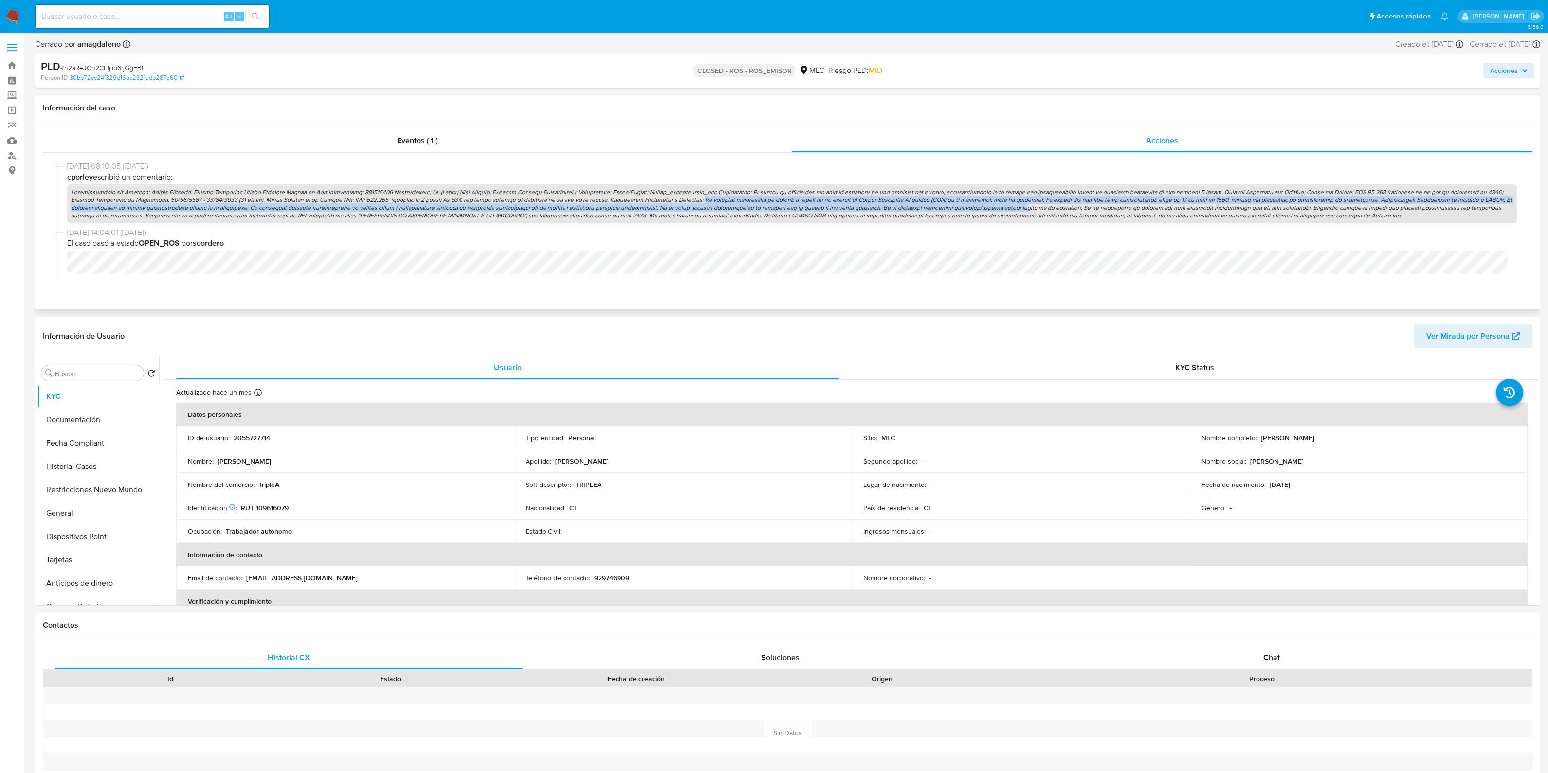
drag, startPoint x: 652, startPoint y: 203, endPoint x: 929, endPoint y: 208, distance: 277.4
click at [929, 208] on p at bounding box center [792, 203] width 1450 height 39
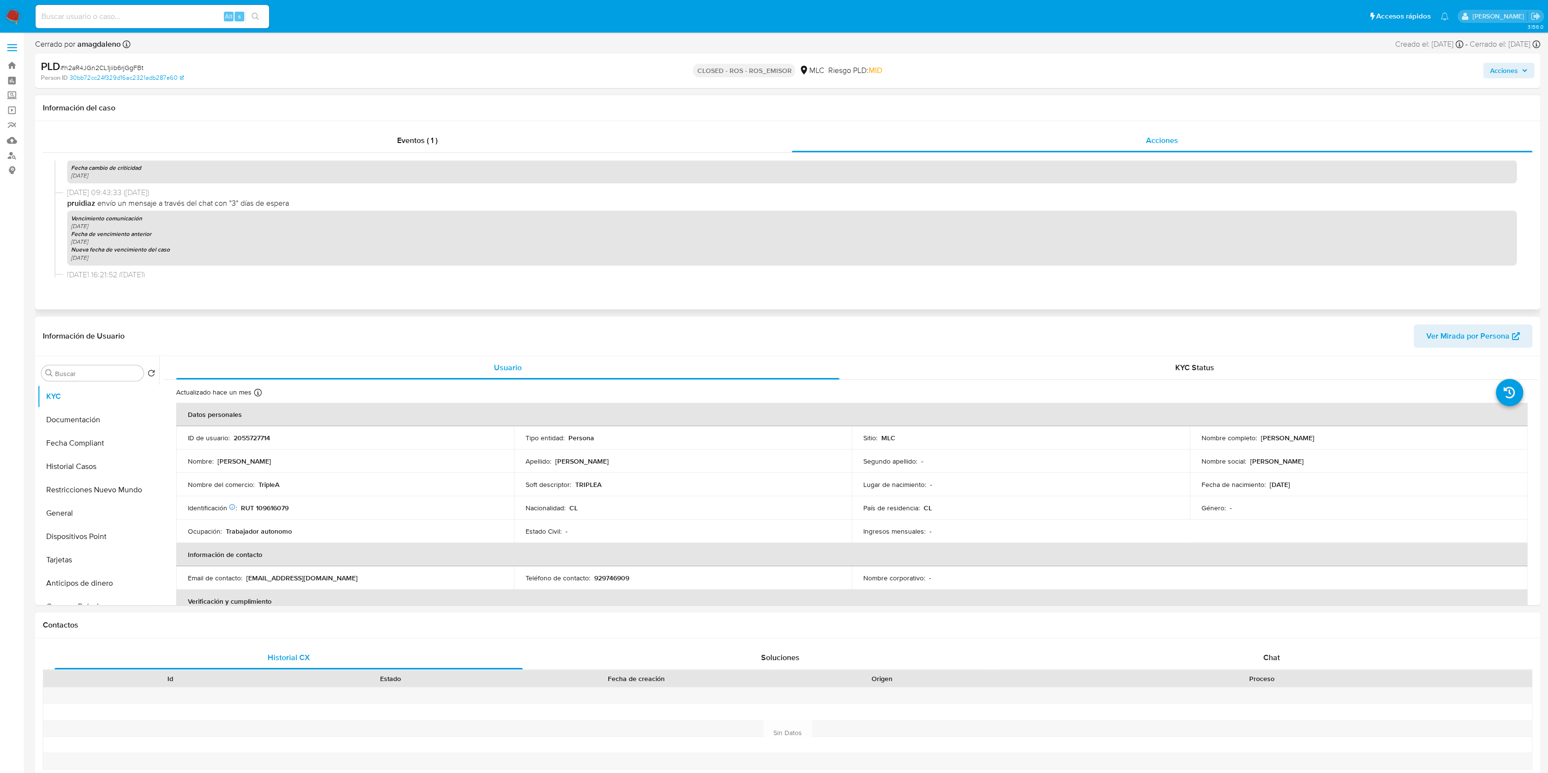
scroll to position [909, 0]
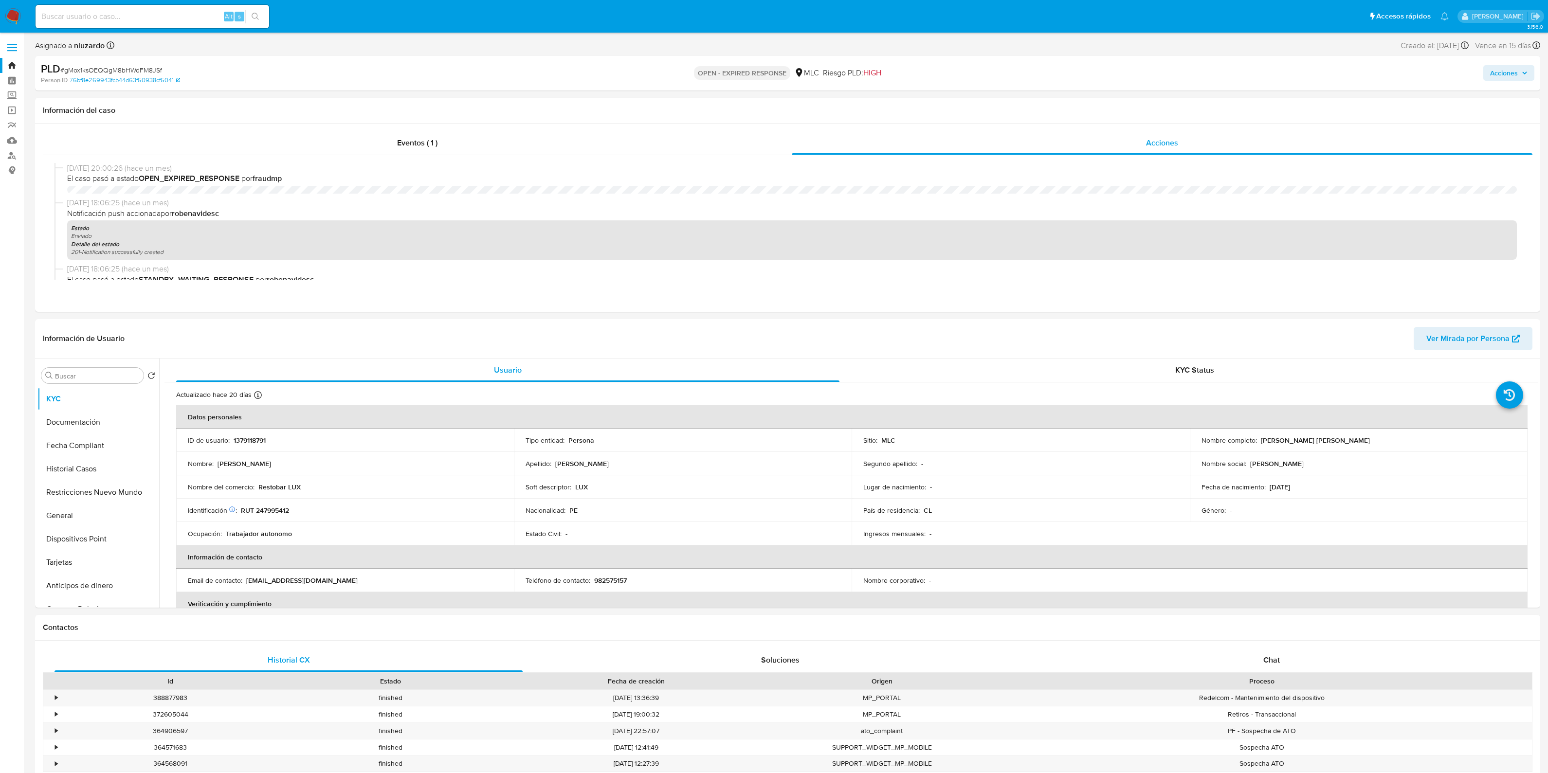
select select "10"
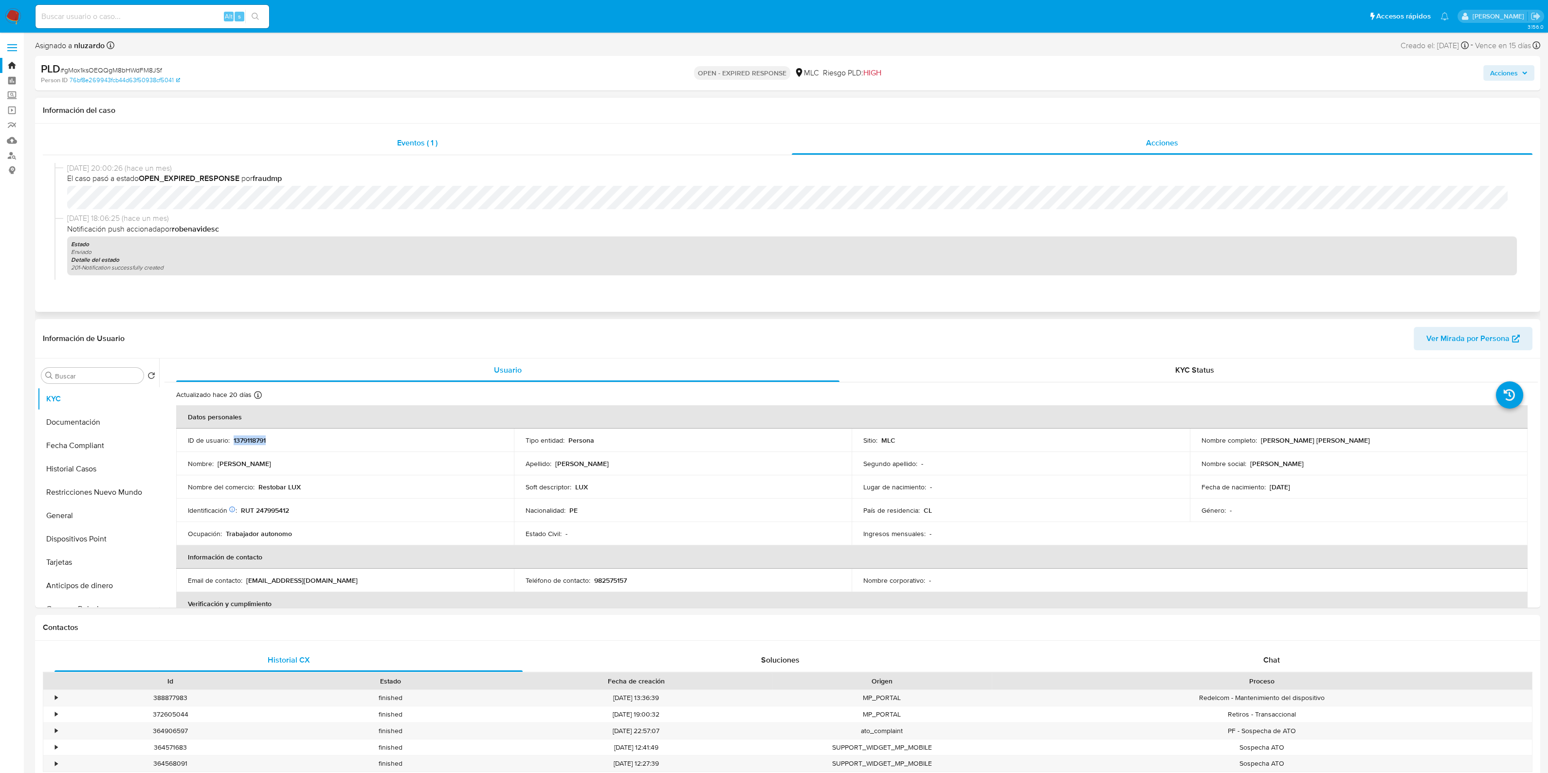
click at [455, 141] on div "Eventos ( 1 )" at bounding box center [417, 142] width 749 height 23
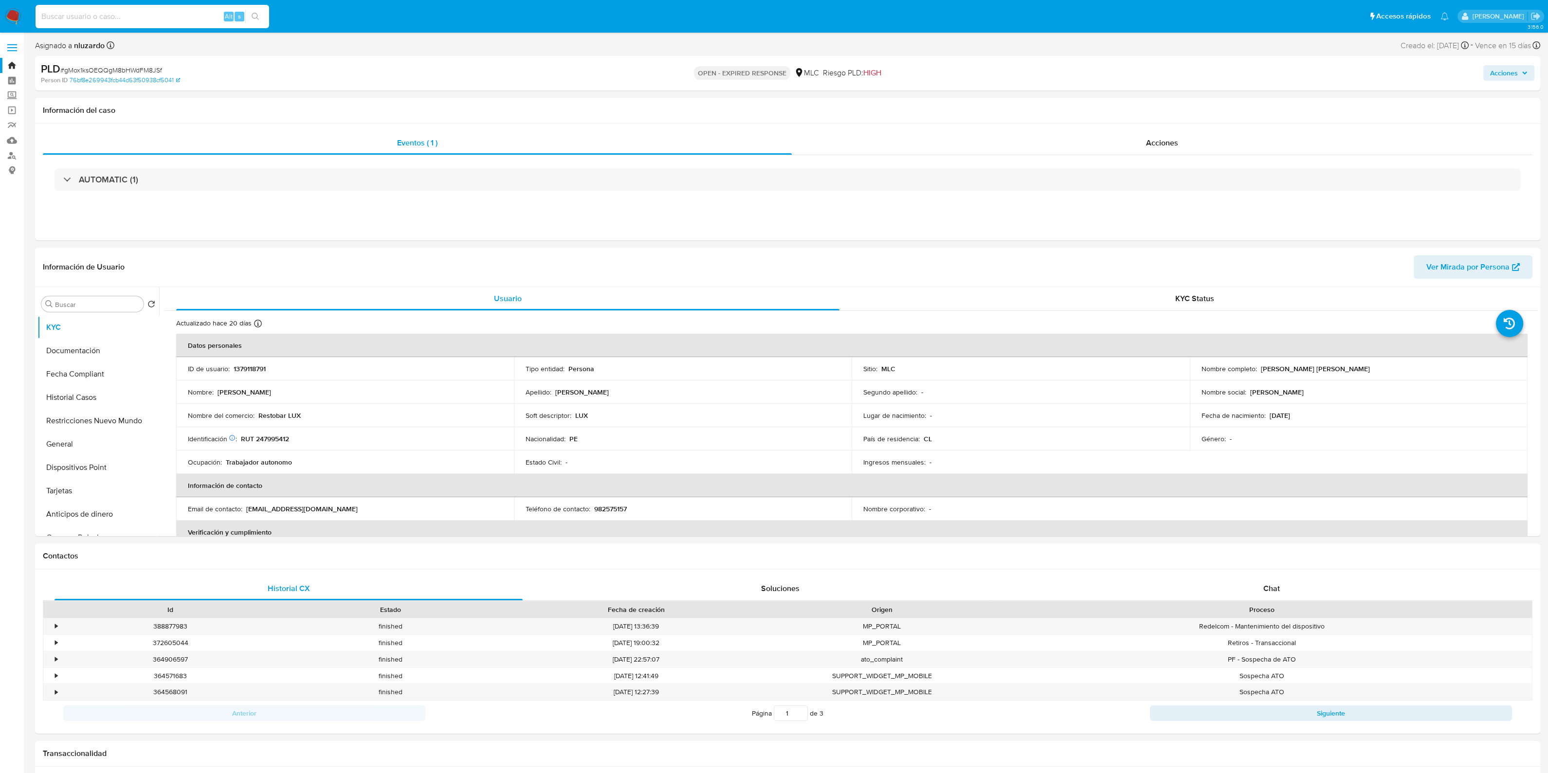
click at [198, 16] on input at bounding box center [153, 16] width 234 height 13
paste input "1379118791"
type input "1"
click at [89, 451] on button "General" at bounding box center [94, 444] width 114 height 23
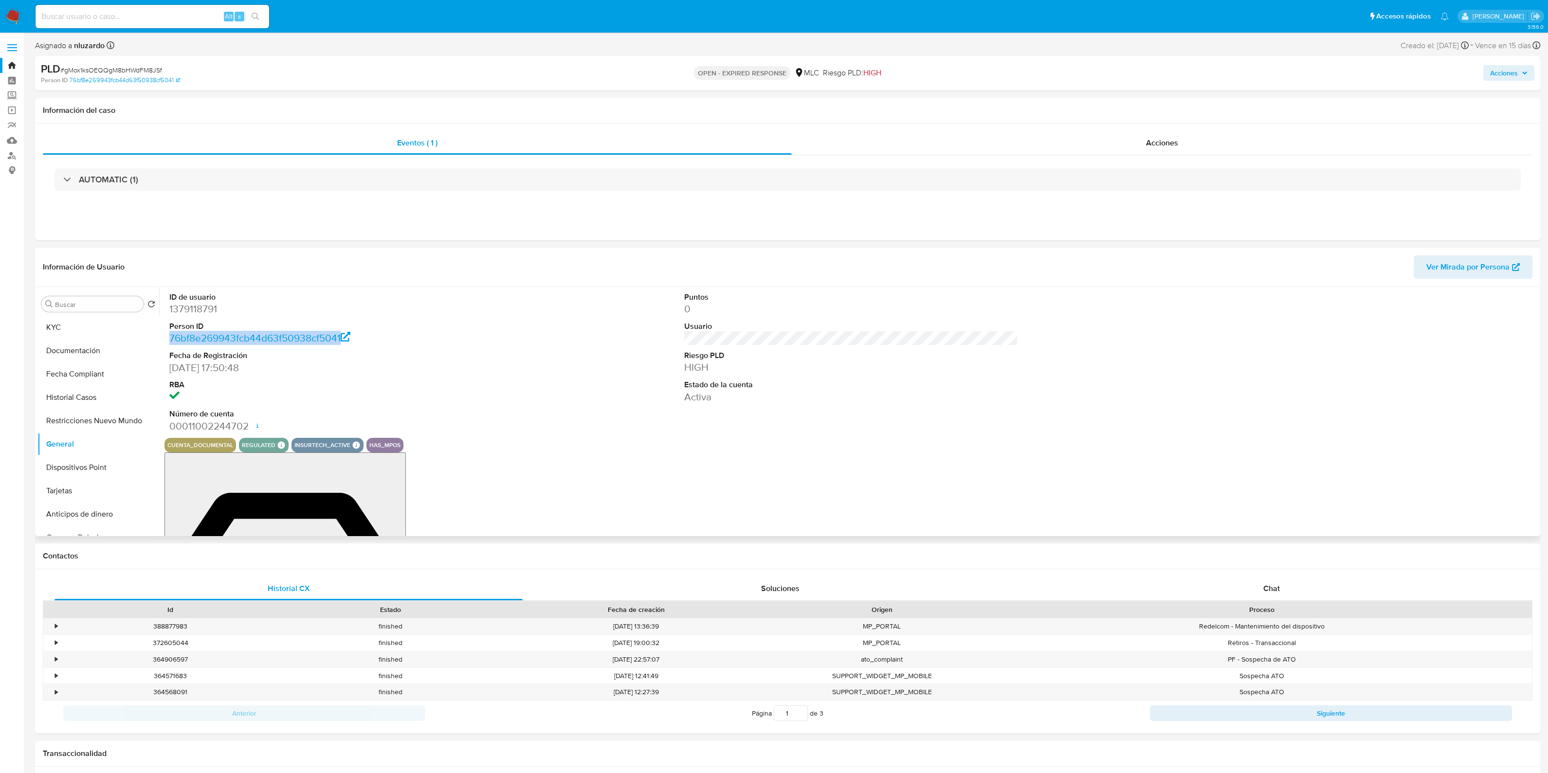
drag, startPoint x: 358, startPoint y: 339, endPoint x: 163, endPoint y: 342, distance: 195.1
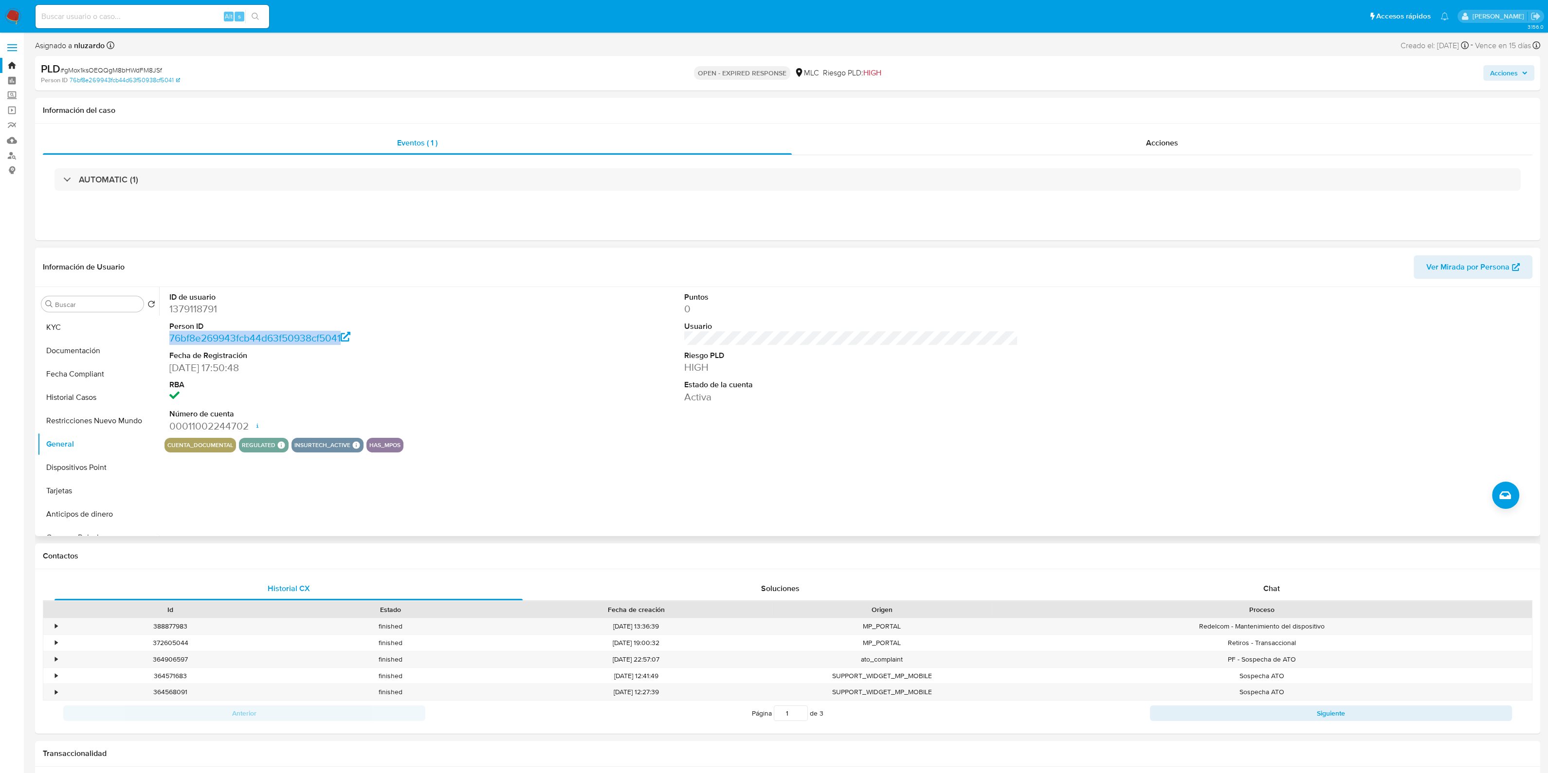
click at [163, 342] on div "ID de usuario 1379118791 Person ID 76bf8e269943fcb44d63f50938cf5041 Fecha de Re…" at bounding box center [848, 411] width 1379 height 249
copy link "76bf8e269943fcb44d63f50938cf5041"
